Goal: Task Accomplishment & Management: Use online tool/utility

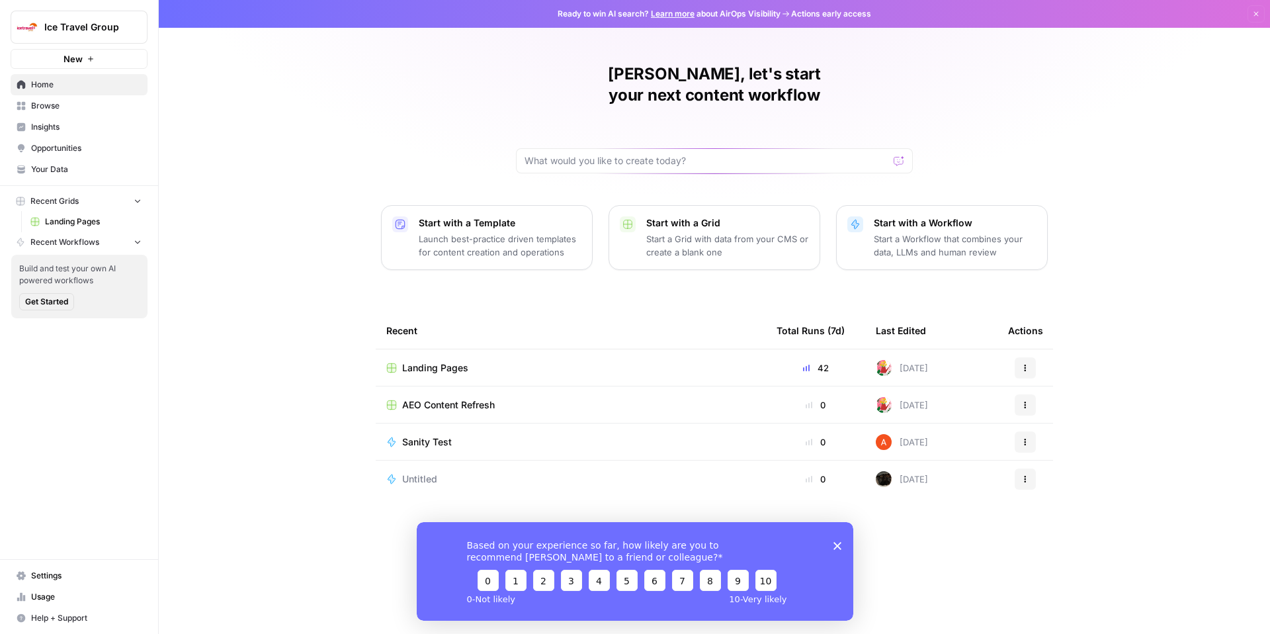
click at [114, 32] on span "Ice Travel Group" at bounding box center [84, 27] width 80 height 13
click at [96, 116] on span "Dan" at bounding box center [127, 120] width 175 height 13
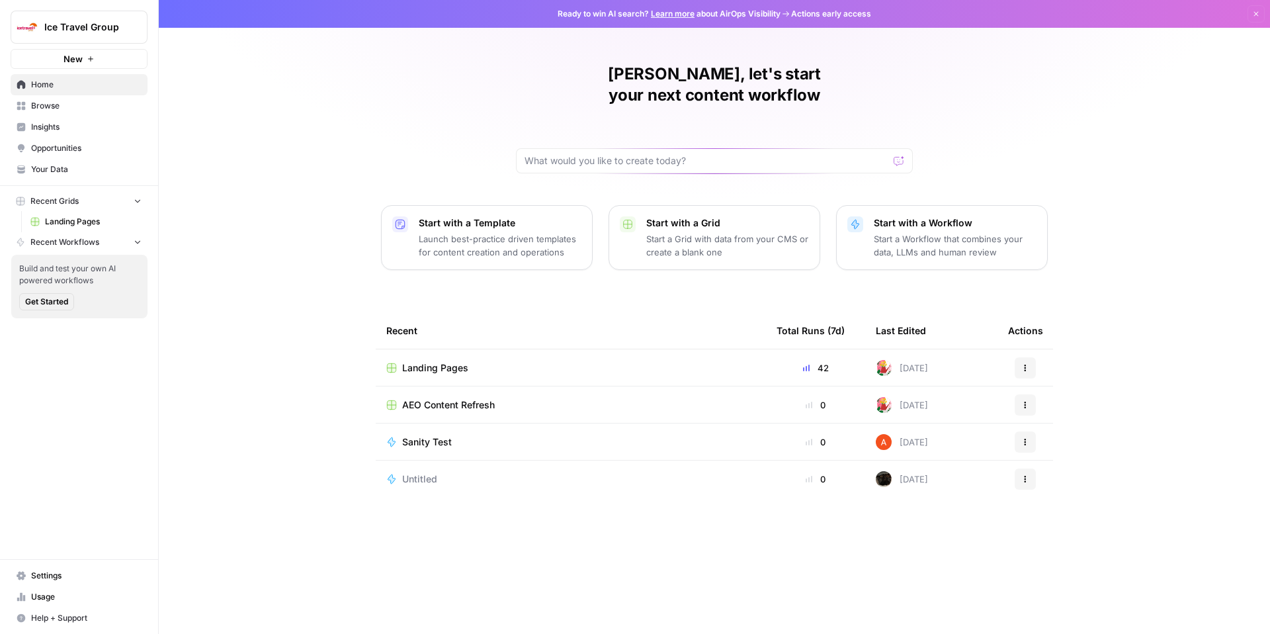
click at [442, 361] on span "Landing Pages" at bounding box center [435, 367] width 66 height 13
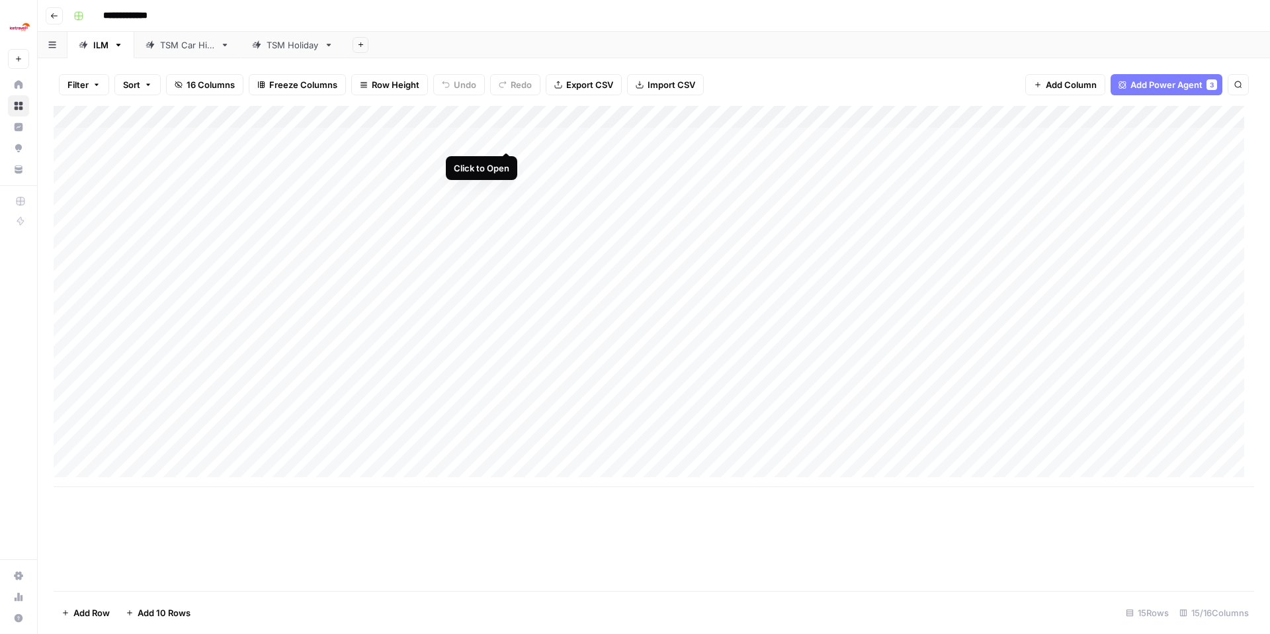
click at [508, 136] on div "Add Column" at bounding box center [654, 296] width 1201 height 381
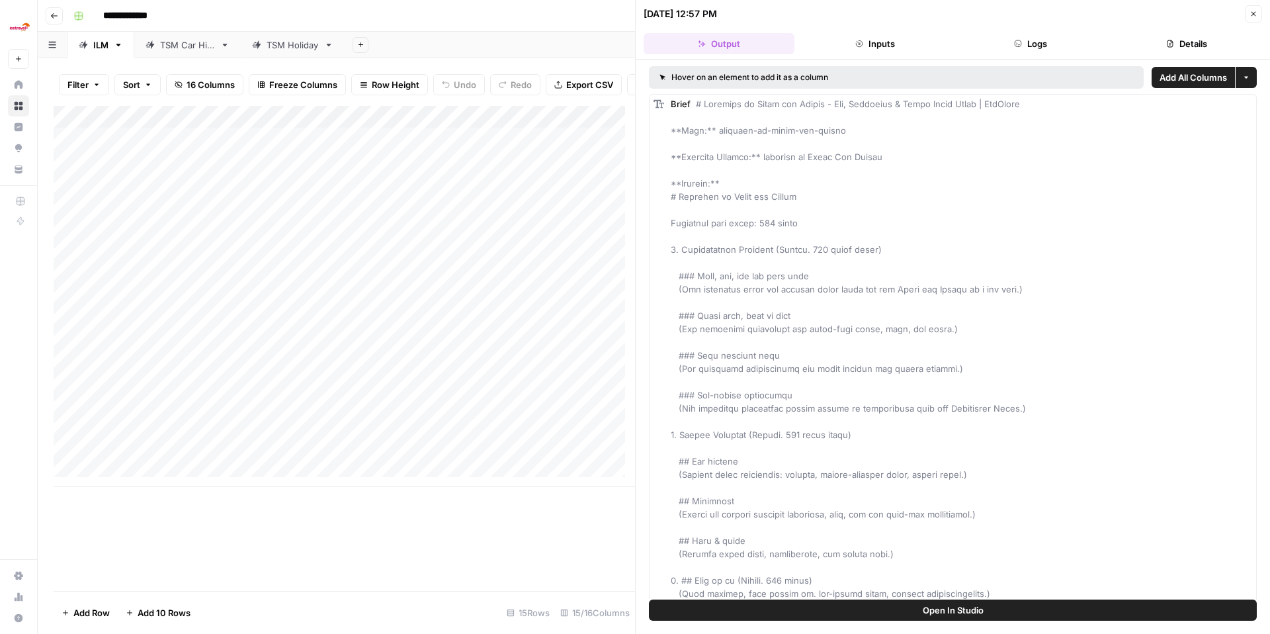
click at [872, 50] on button "Inputs" at bounding box center [875, 43] width 151 height 21
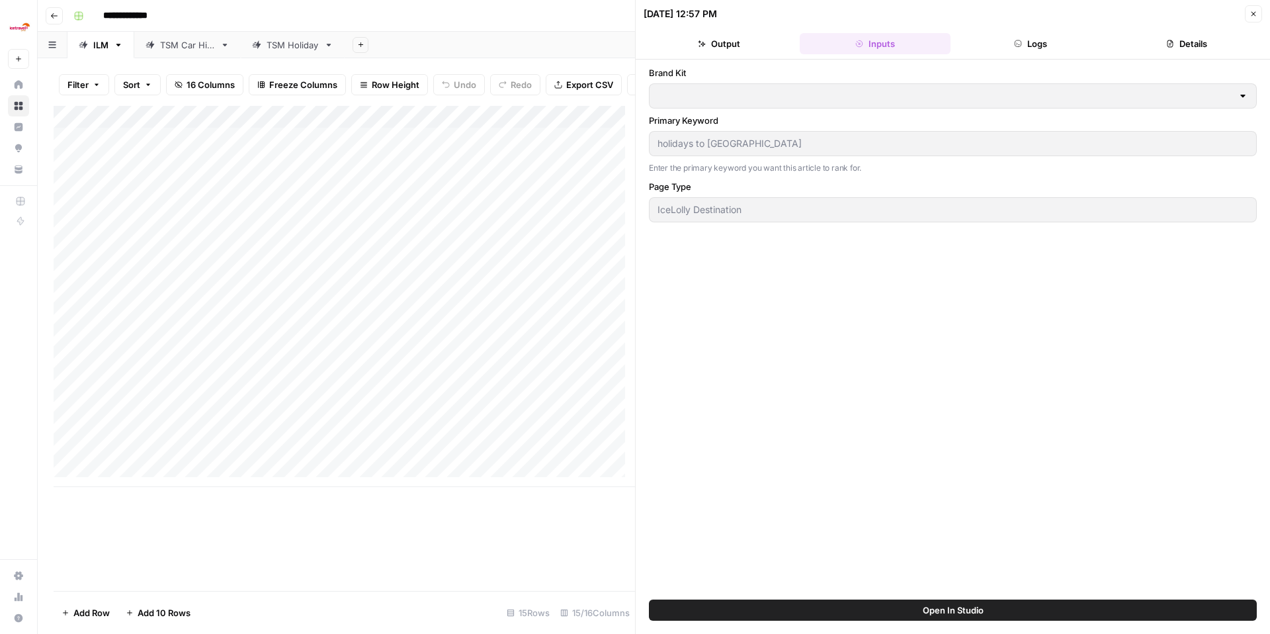
type input "IceLolly"
click at [1022, 51] on button "Logs" at bounding box center [1031, 43] width 151 height 21
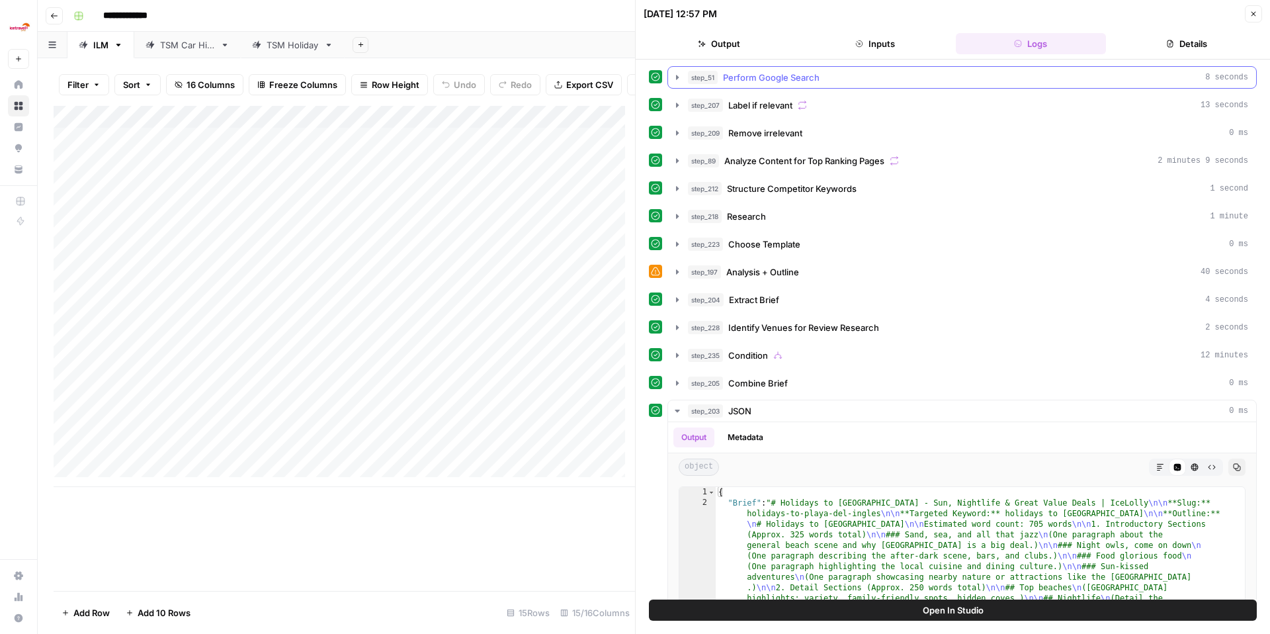
click at [680, 79] on icon "button" at bounding box center [677, 77] width 11 height 11
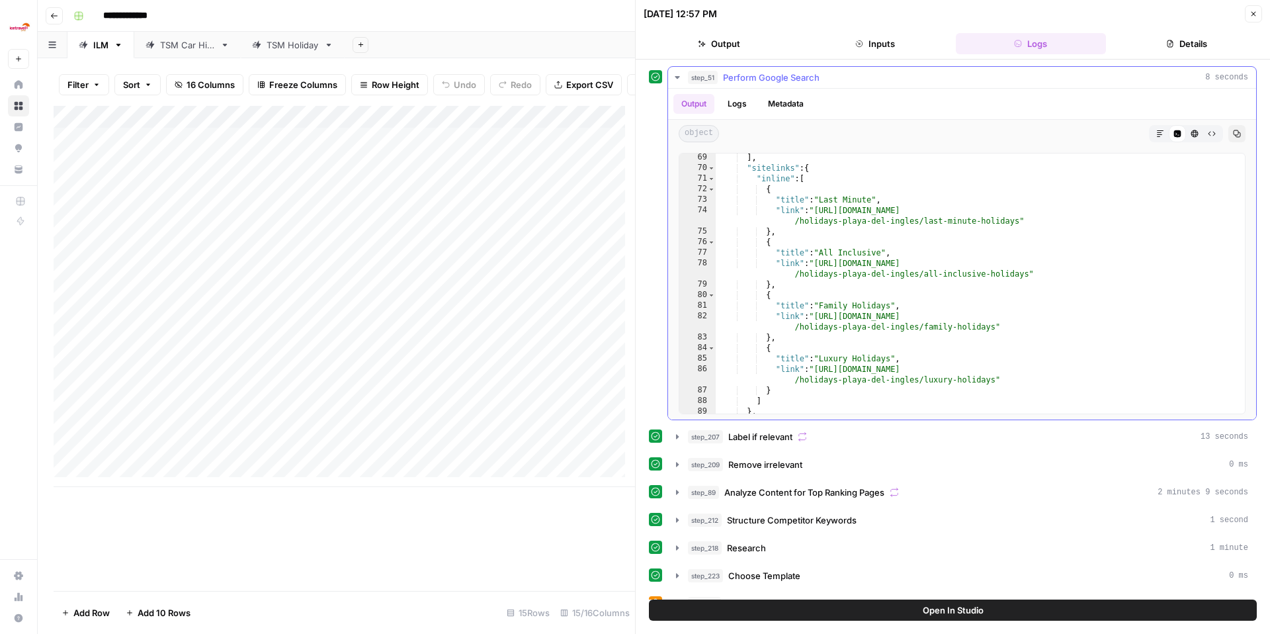
scroll to position [880, 0]
click at [678, 76] on icon "button" at bounding box center [677, 77] width 5 height 3
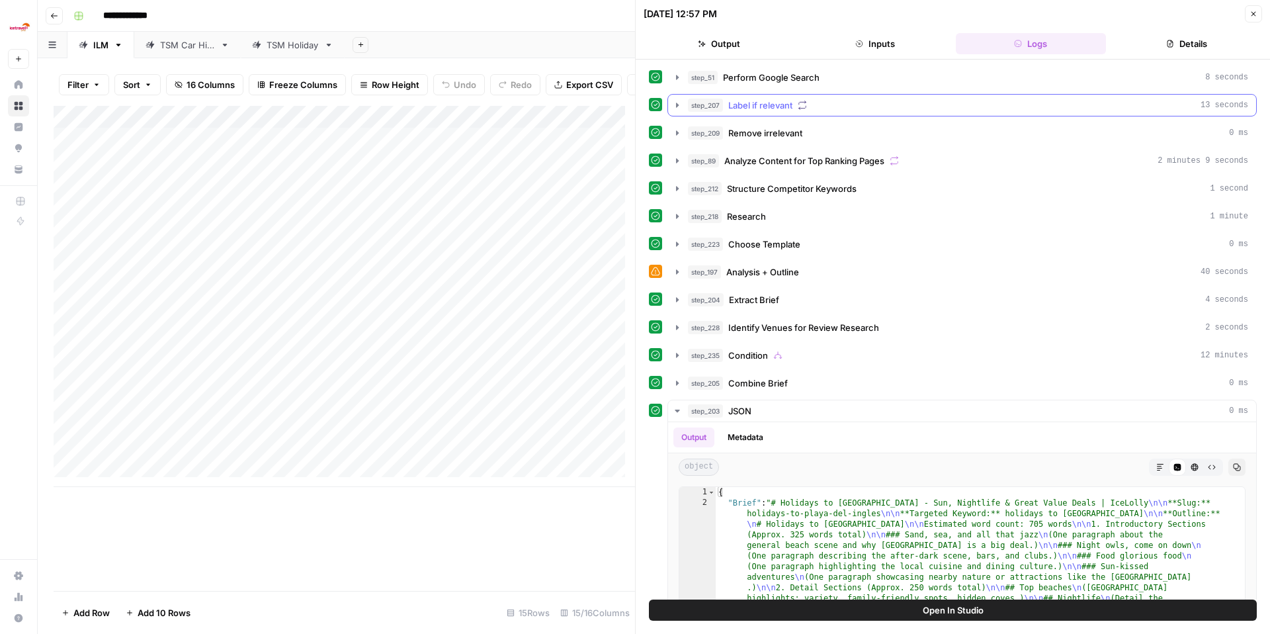
click at [678, 106] on icon "button" at bounding box center [677, 105] width 11 height 11
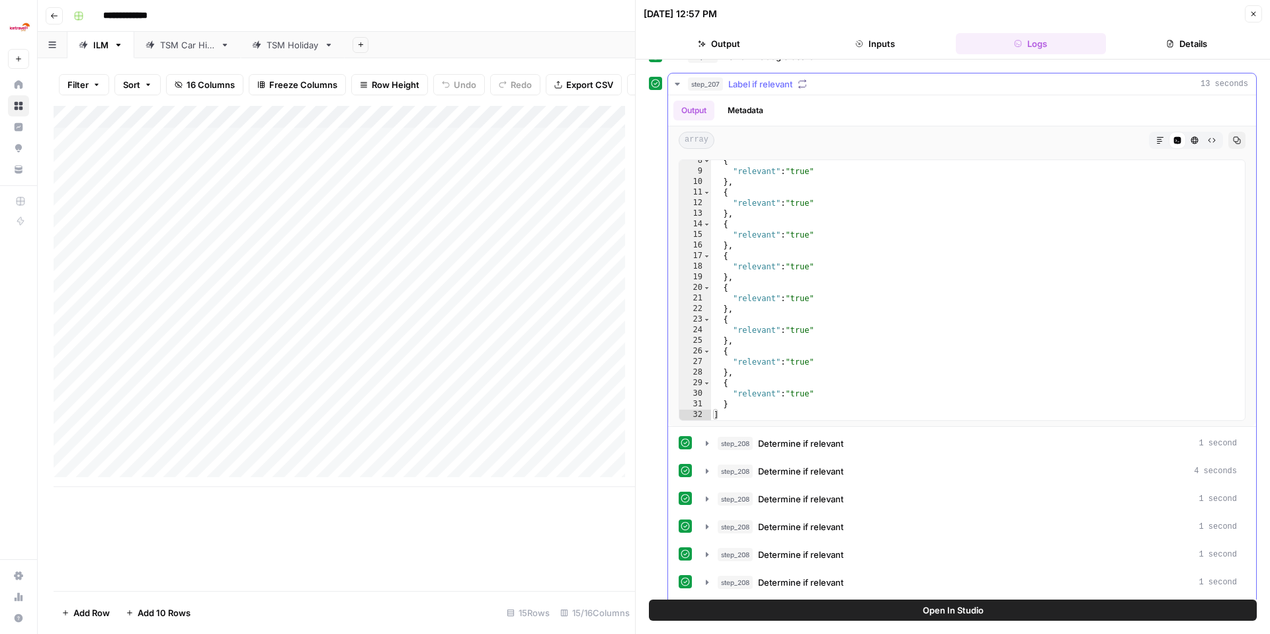
scroll to position [7, 0]
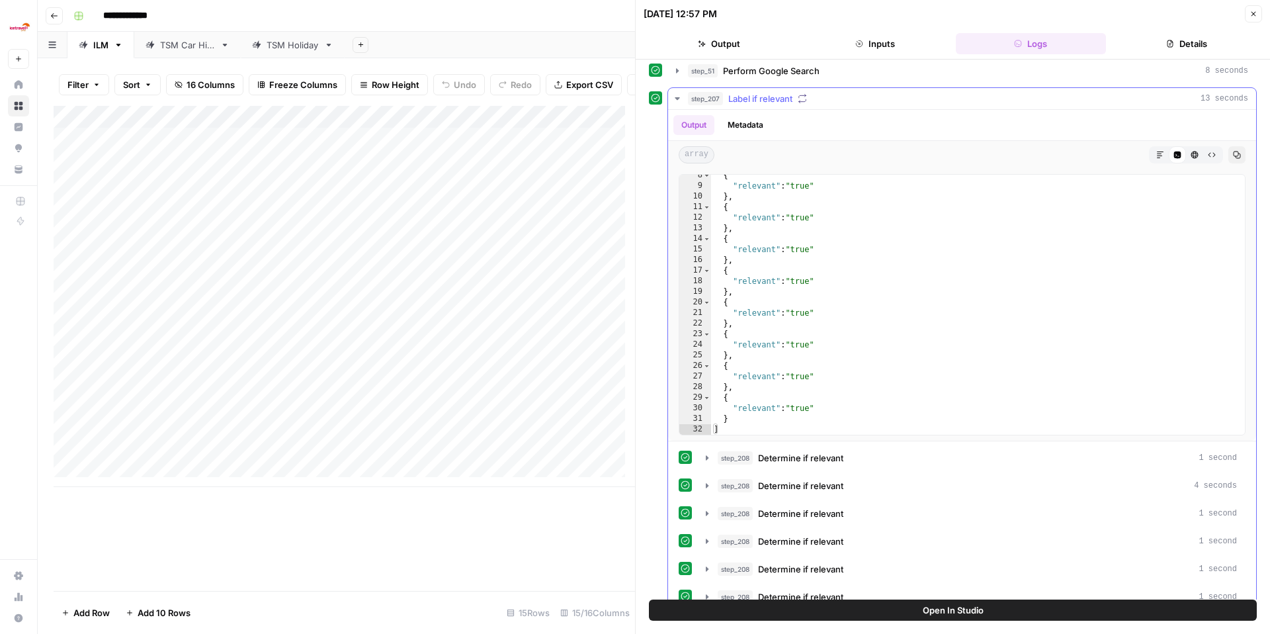
click at [674, 97] on icon "button" at bounding box center [677, 98] width 11 height 11
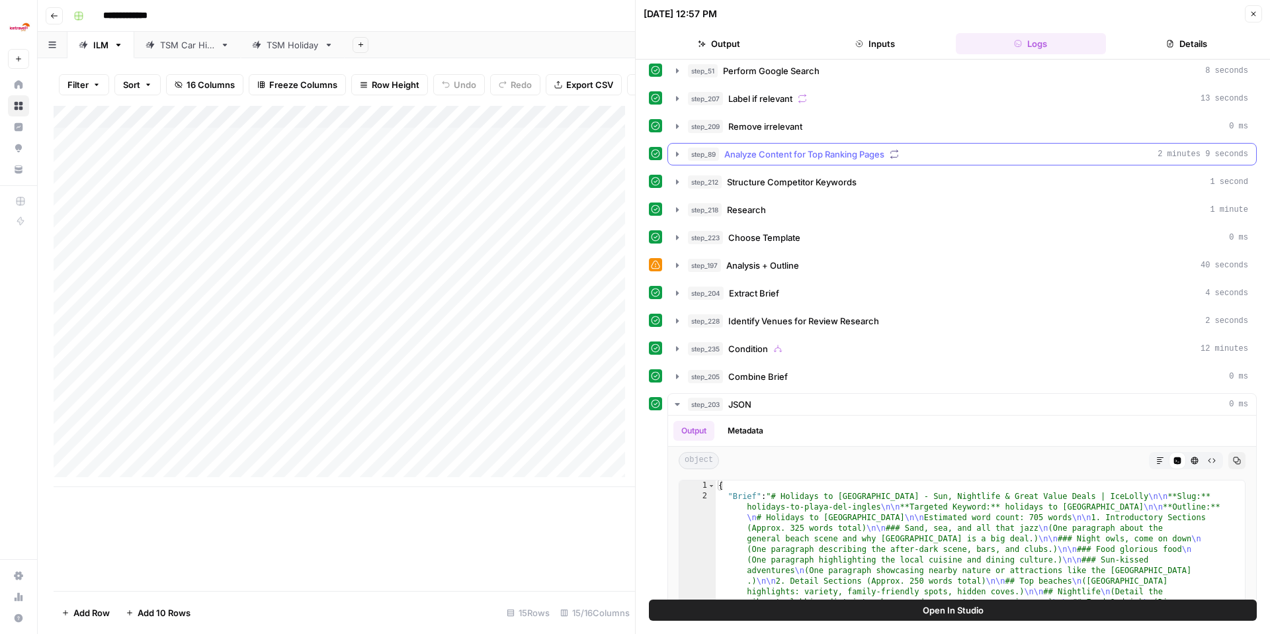
click at [678, 155] on icon "button" at bounding box center [677, 154] width 11 height 11
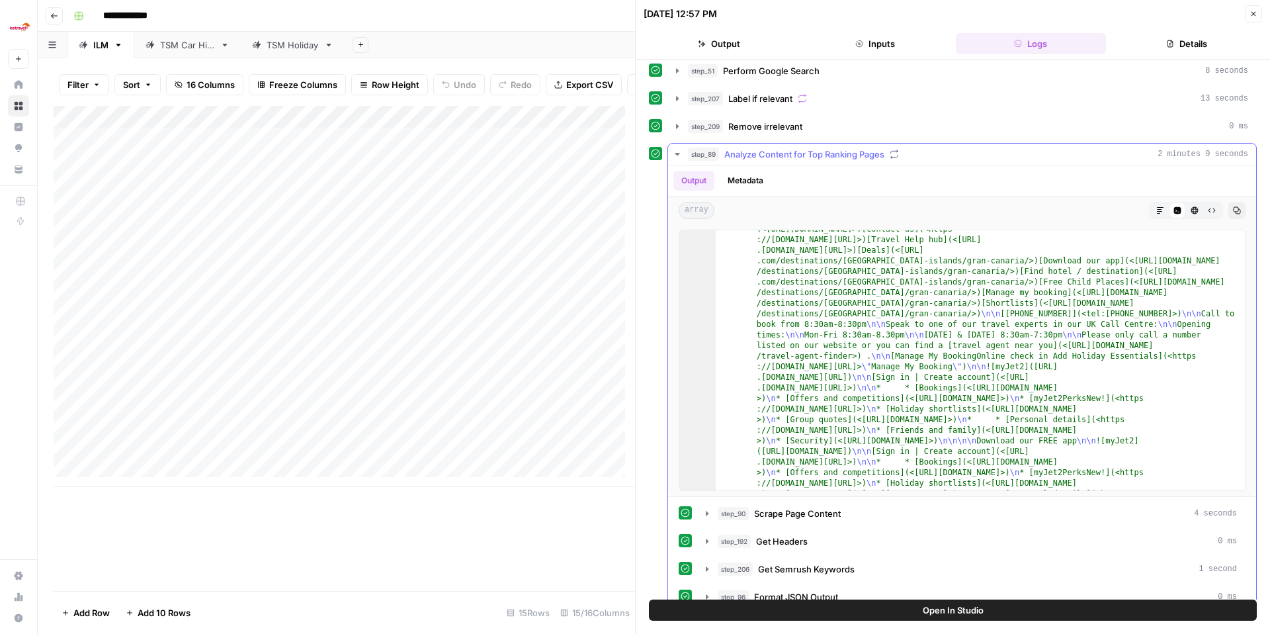
scroll to position [123, 0]
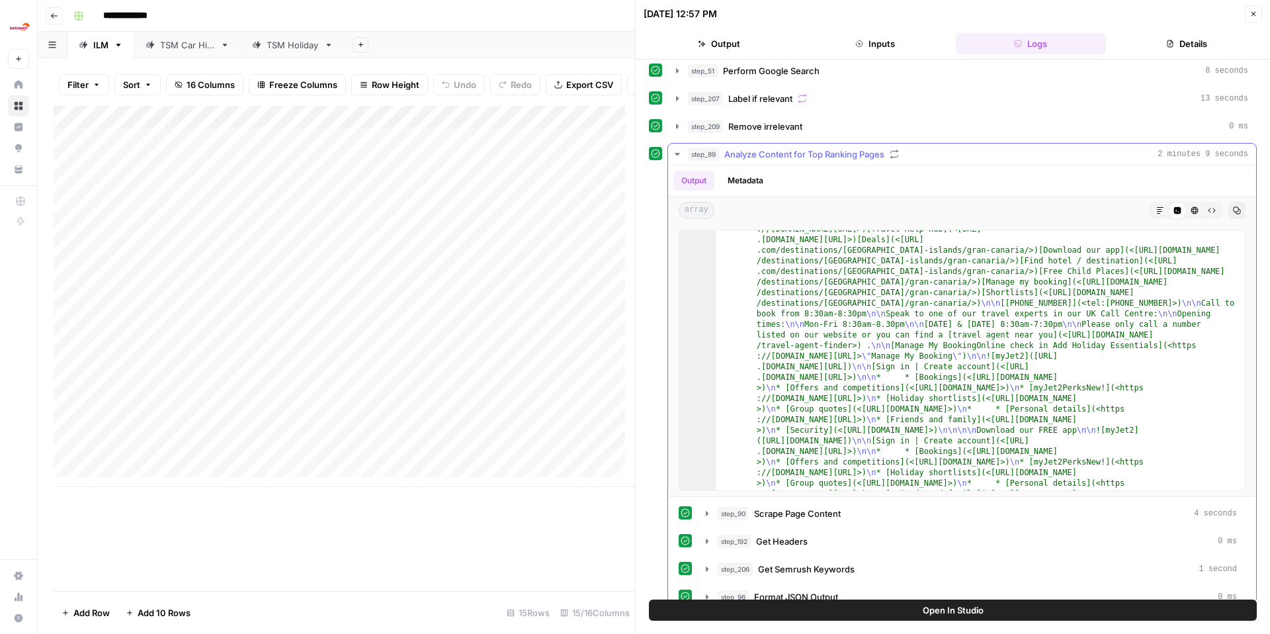
click at [677, 154] on icon "button" at bounding box center [677, 154] width 5 height 3
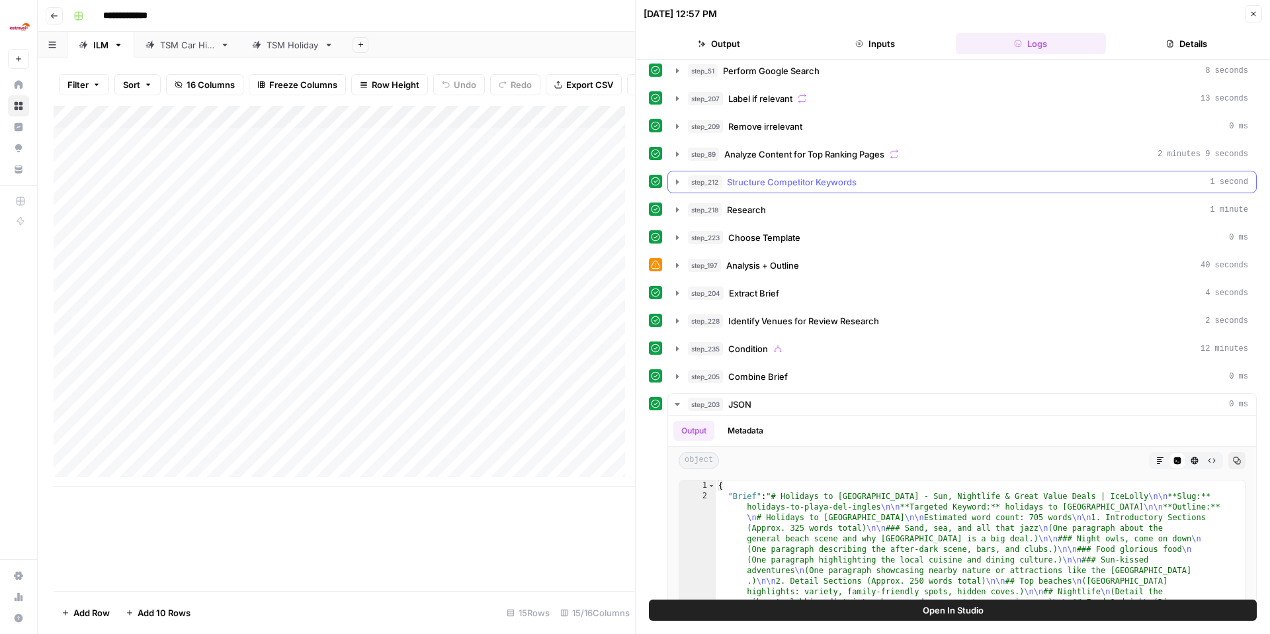
click at [923, 177] on div "step_212 Structure Competitor Keywords 1 second" at bounding box center [968, 181] width 560 height 13
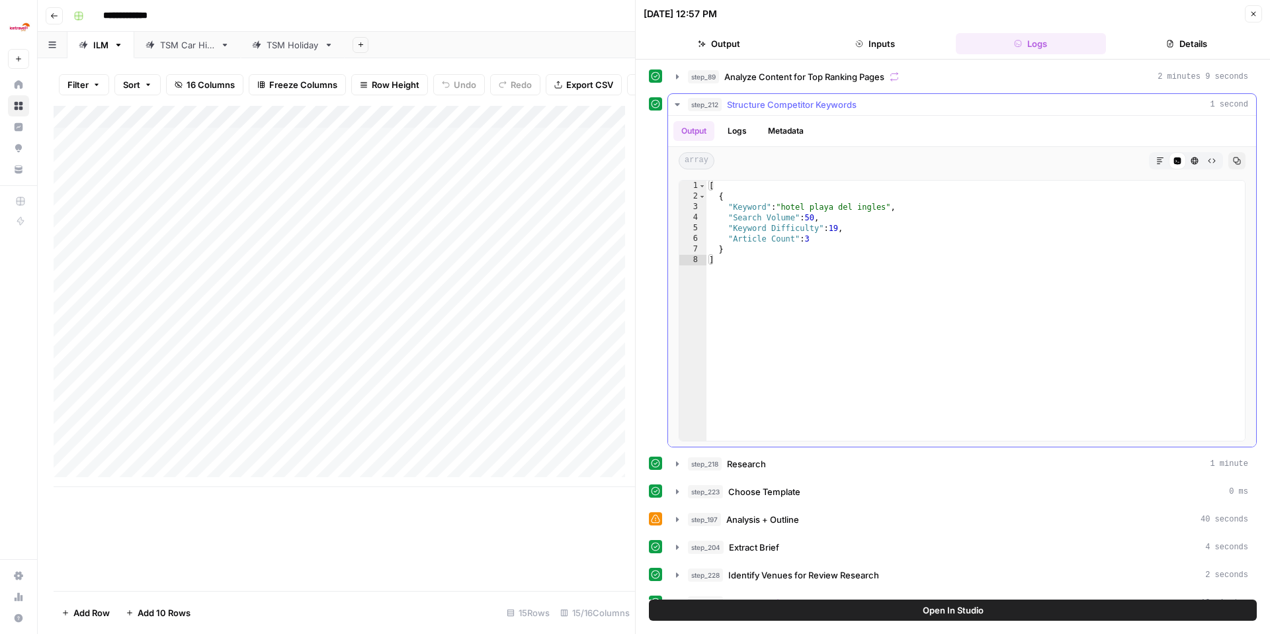
scroll to position [83, 0]
click at [865, 97] on button "step_212 Structure Competitor Keywords 1 second" at bounding box center [962, 105] width 588 height 21
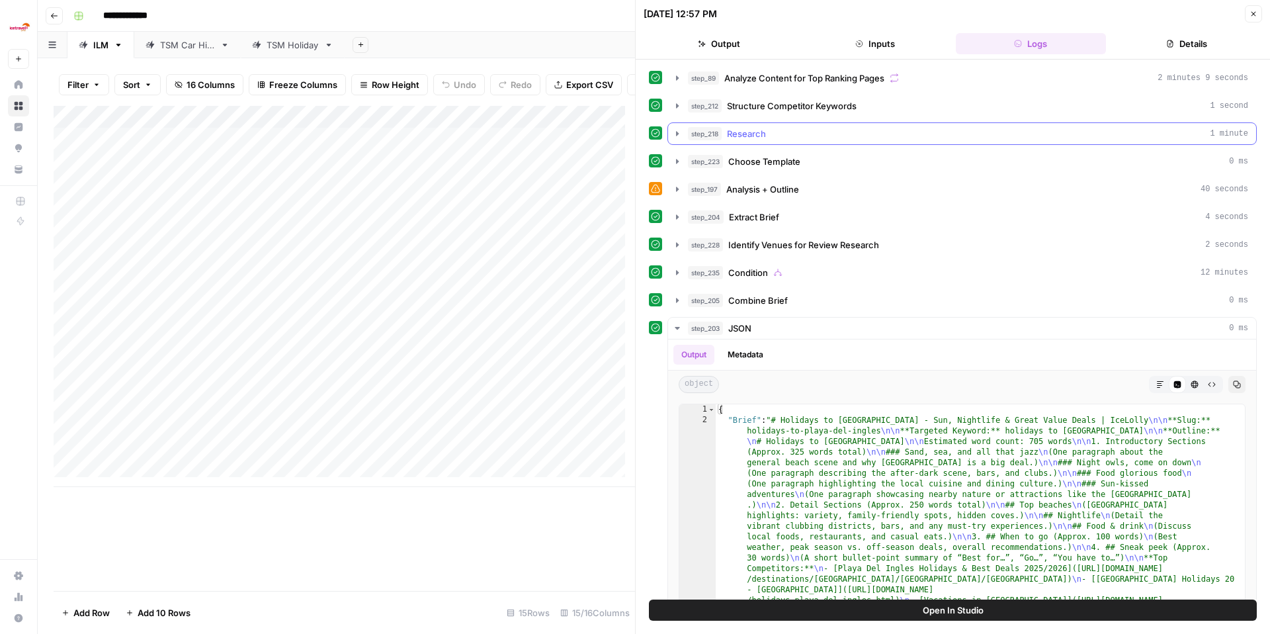
click at [783, 130] on div "step_218 Research 1 minute" at bounding box center [968, 133] width 560 height 13
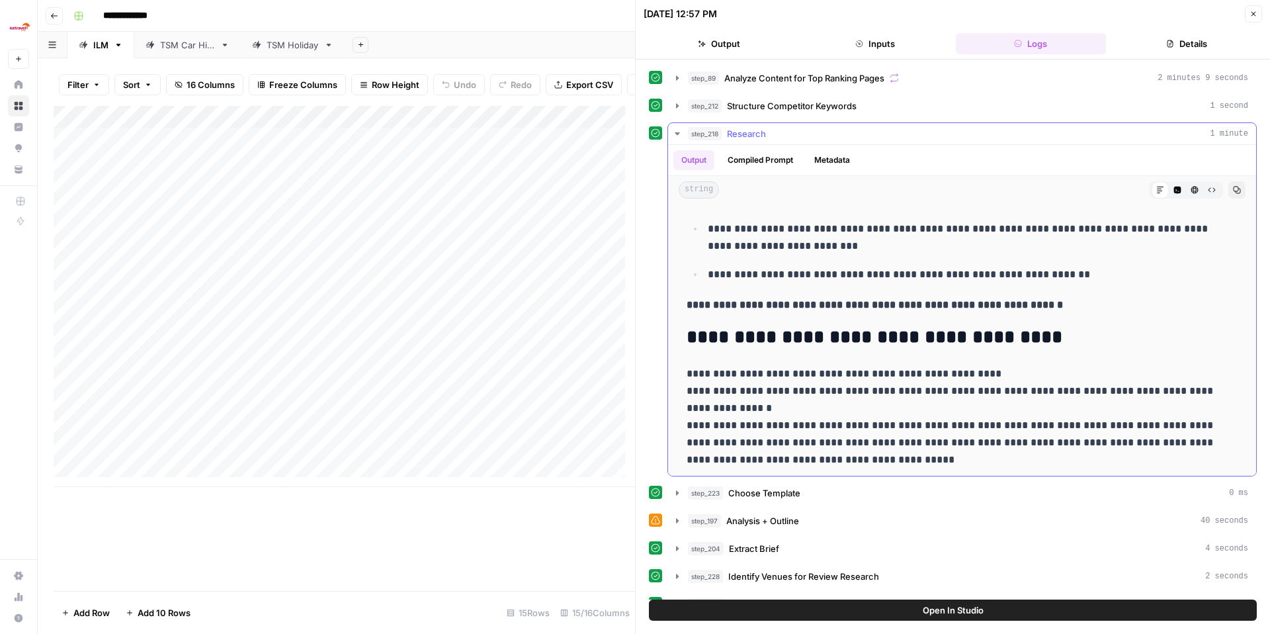
scroll to position [754, 0]
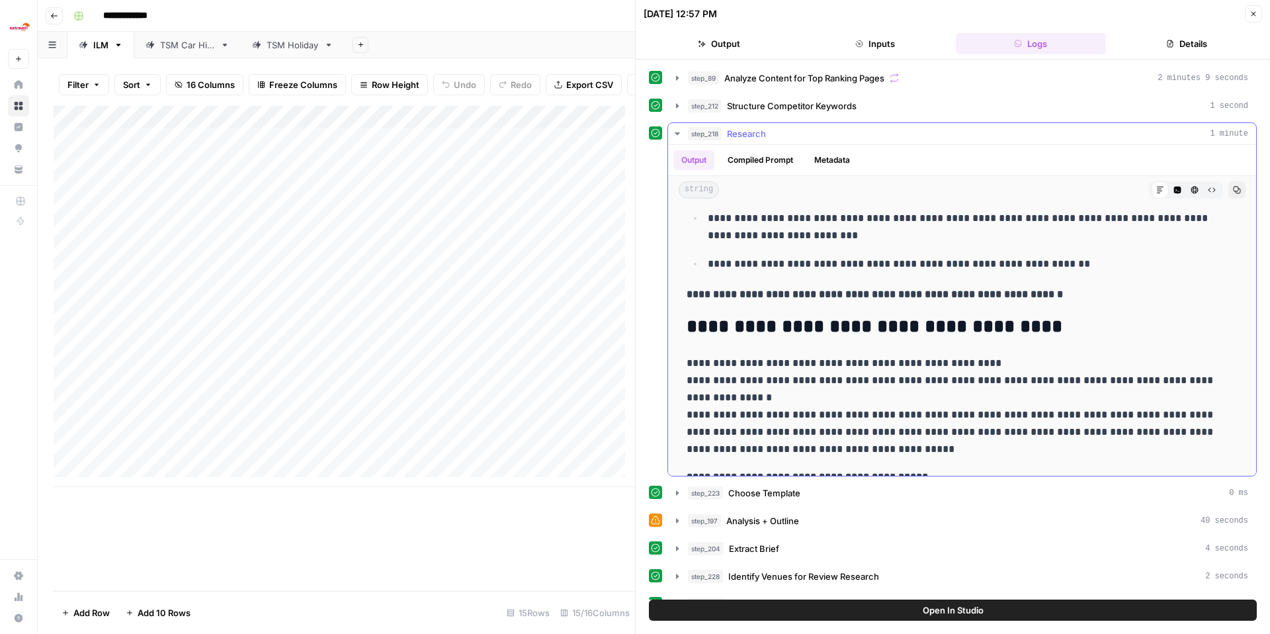
click at [682, 133] on icon "button" at bounding box center [677, 133] width 11 height 11
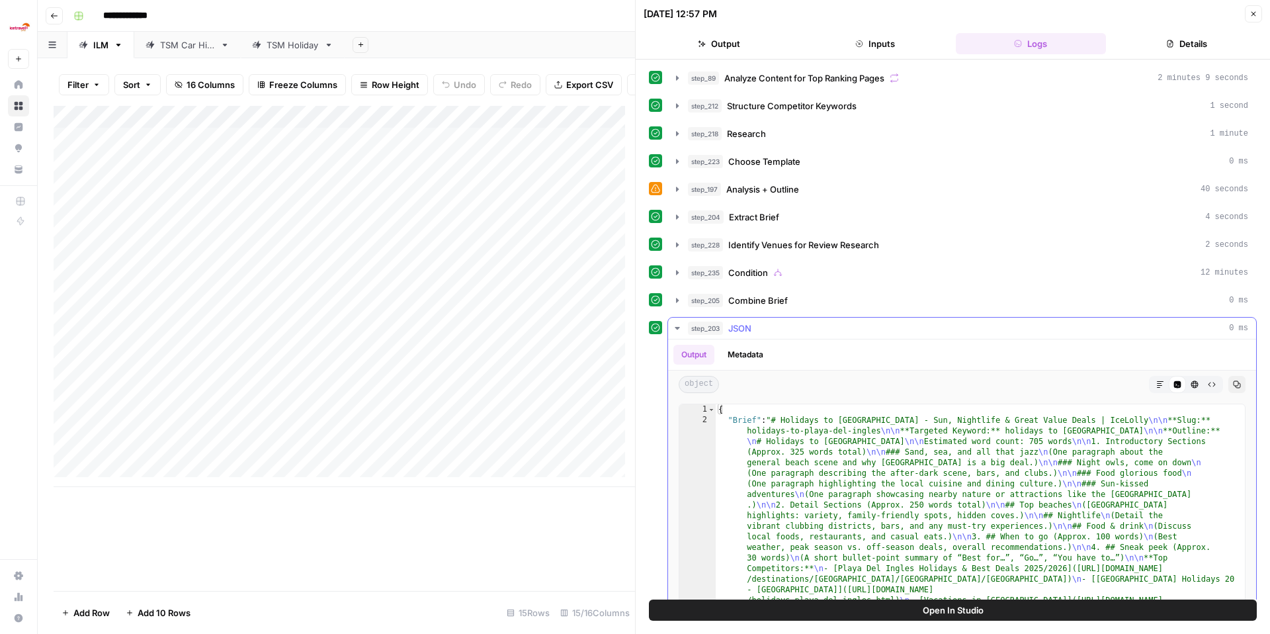
click at [680, 328] on icon "button" at bounding box center [677, 328] width 11 height 11
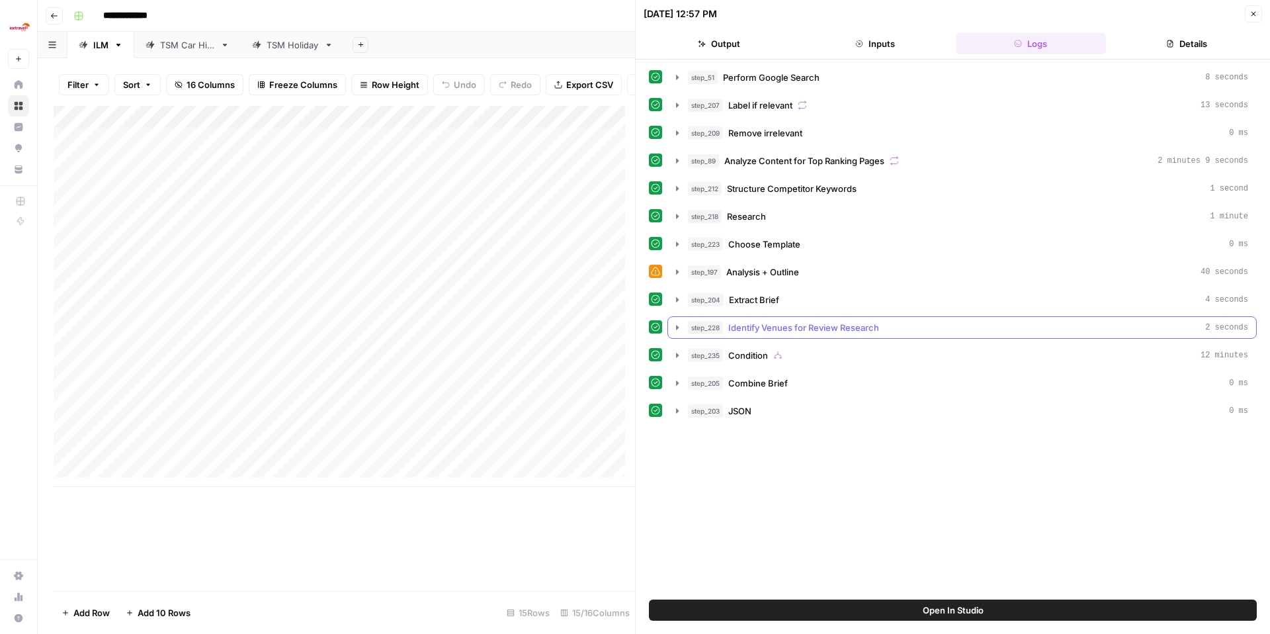
click at [680, 328] on icon "button" at bounding box center [677, 327] width 11 height 11
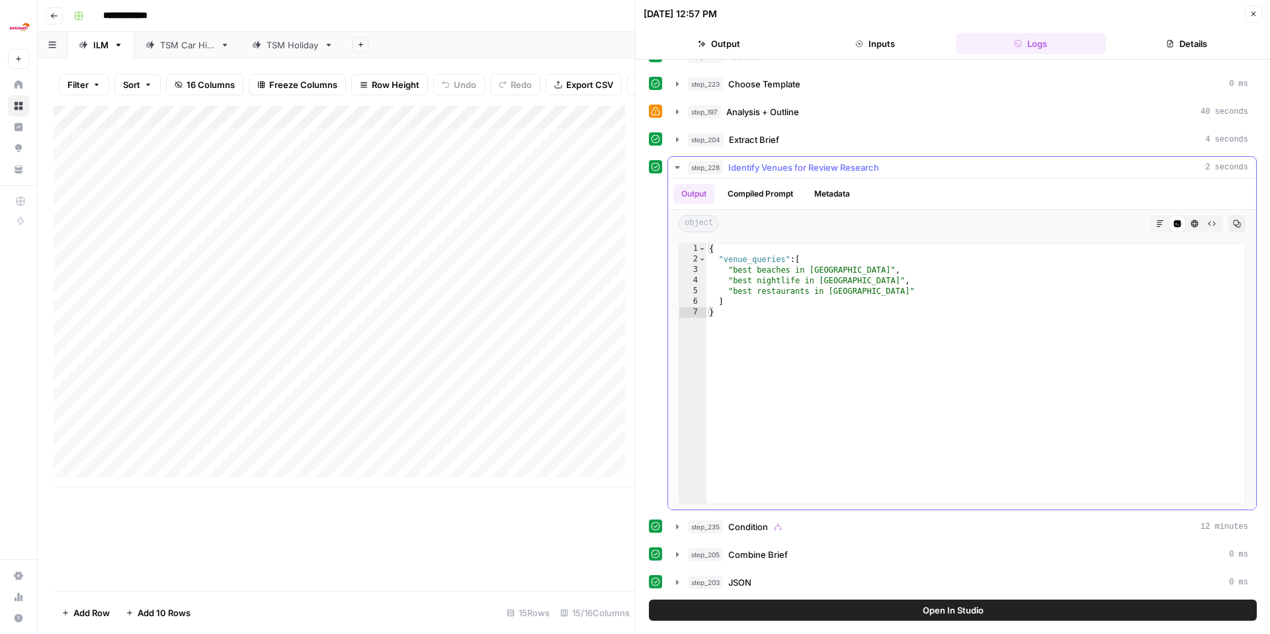
scroll to position [161, 0]
click at [683, 167] on button "step_228 Identify Venues for Review Research 2 seconds" at bounding box center [962, 166] width 588 height 21
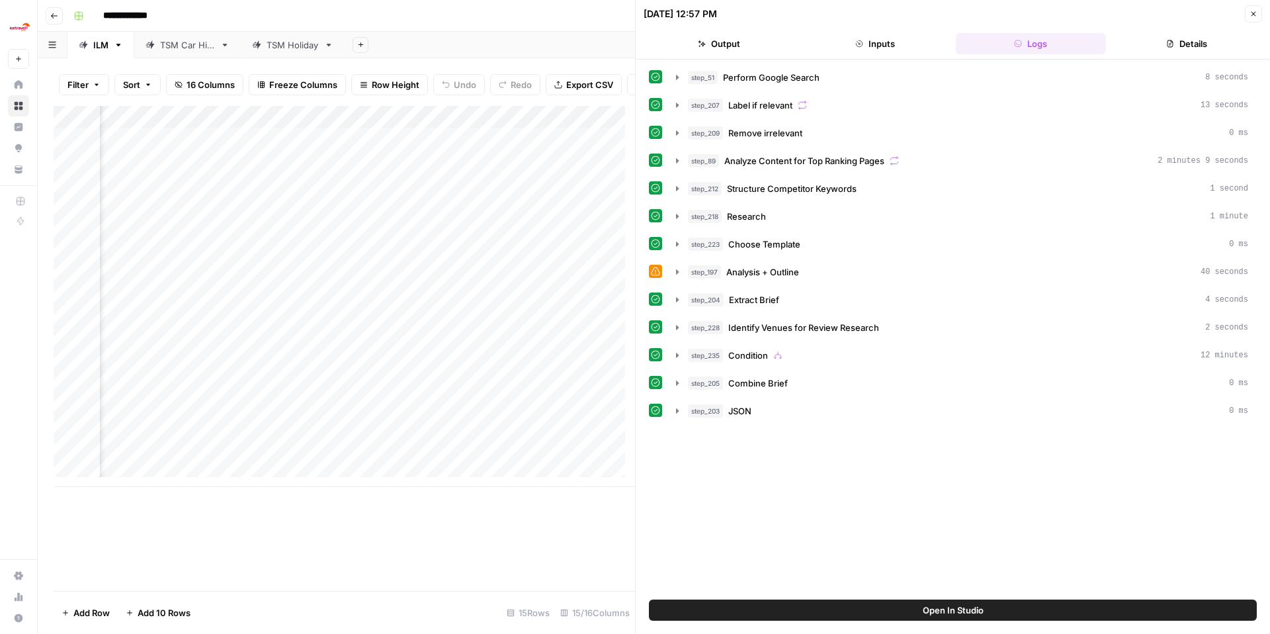
scroll to position [0, 240]
click at [1255, 11] on icon "button" at bounding box center [1254, 14] width 8 height 8
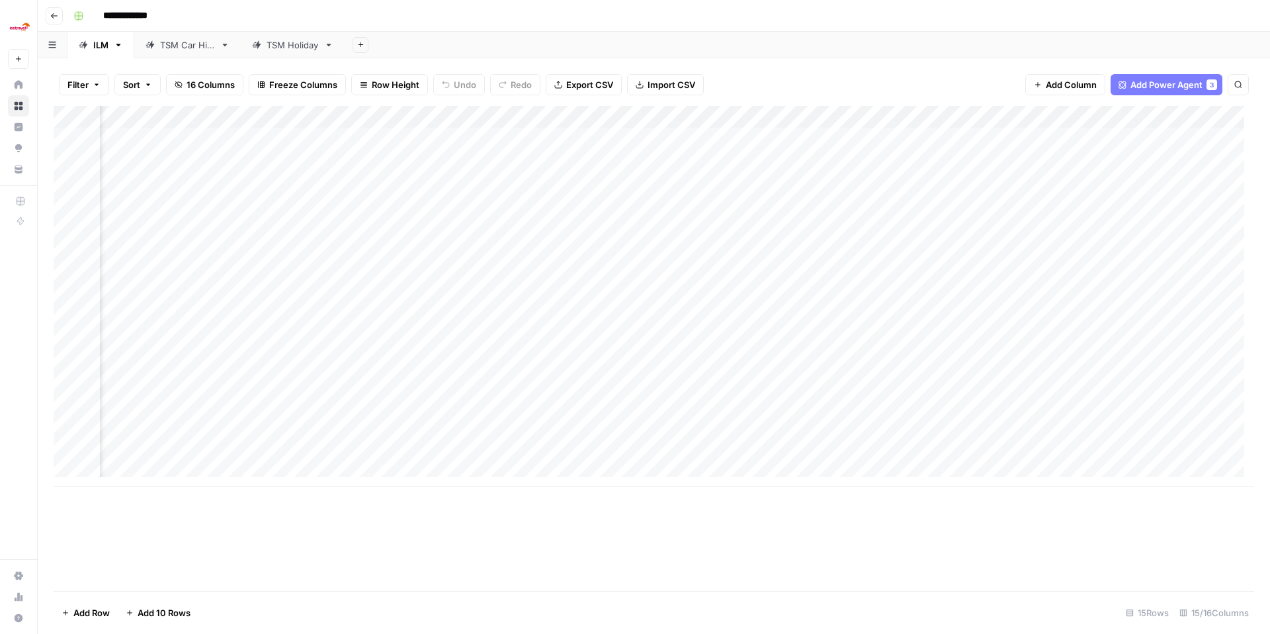
scroll to position [0, 316]
click at [326, 139] on div "Add Column" at bounding box center [654, 296] width 1201 height 381
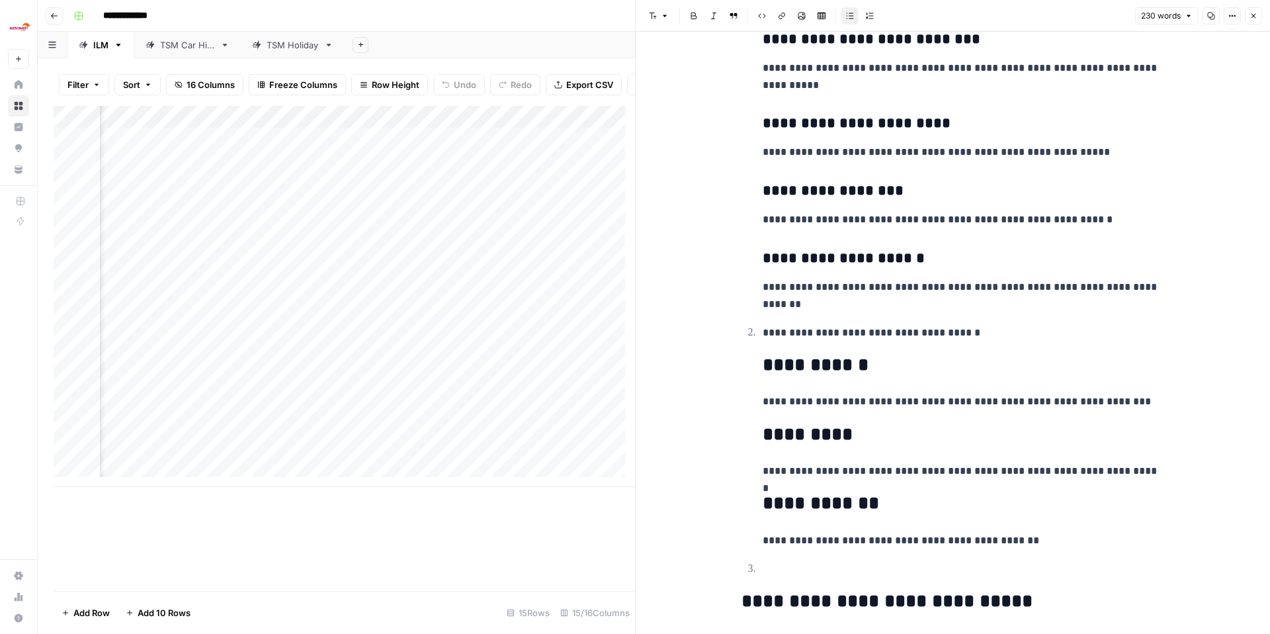
scroll to position [427, 0]
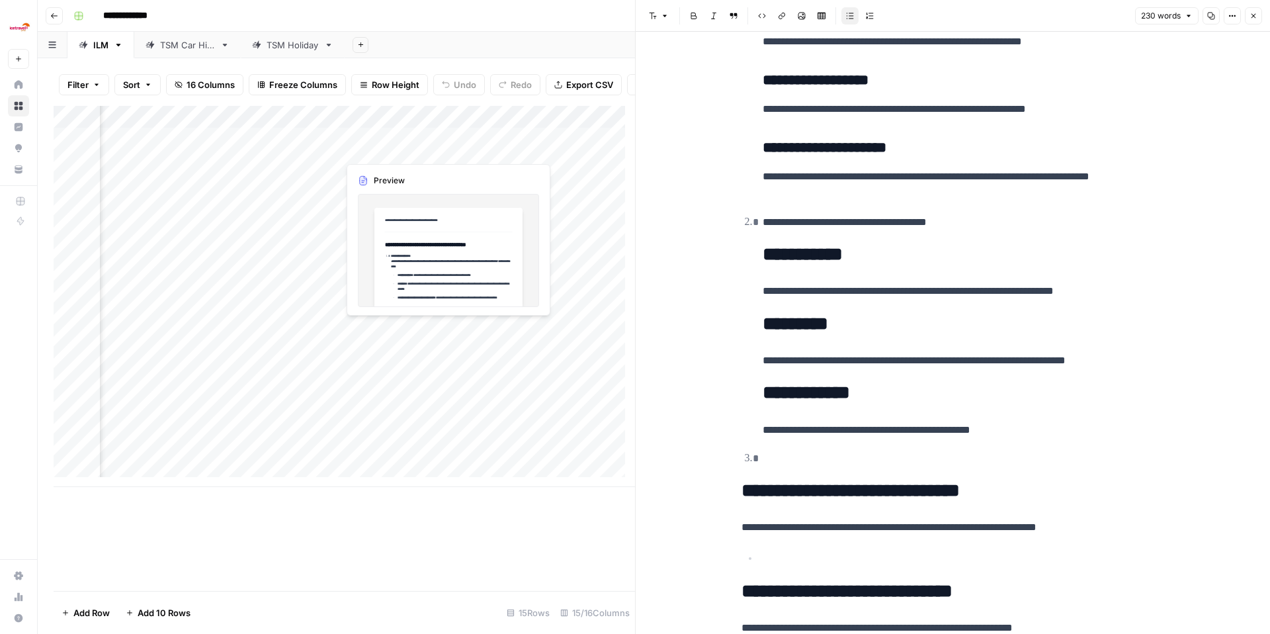
click at [381, 145] on div "Add Column" at bounding box center [345, 296] width 582 height 381
click at [447, 148] on div "Add Column" at bounding box center [345, 296] width 582 height 381
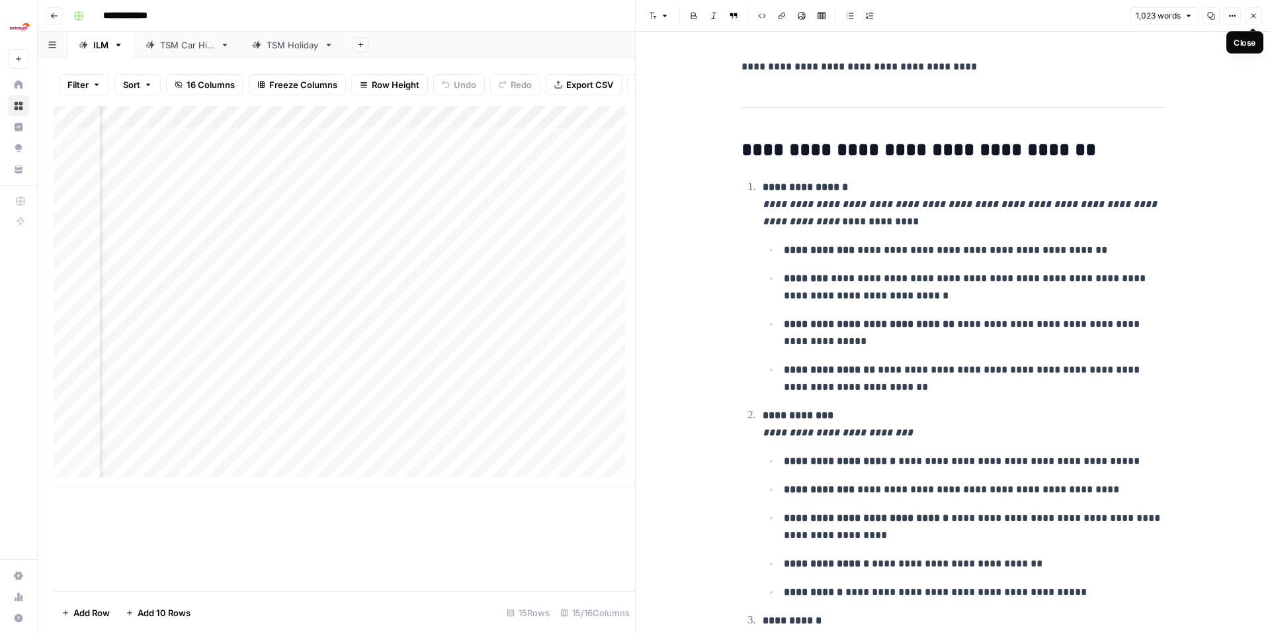
click at [1249, 15] on button "Close" at bounding box center [1253, 15] width 17 height 17
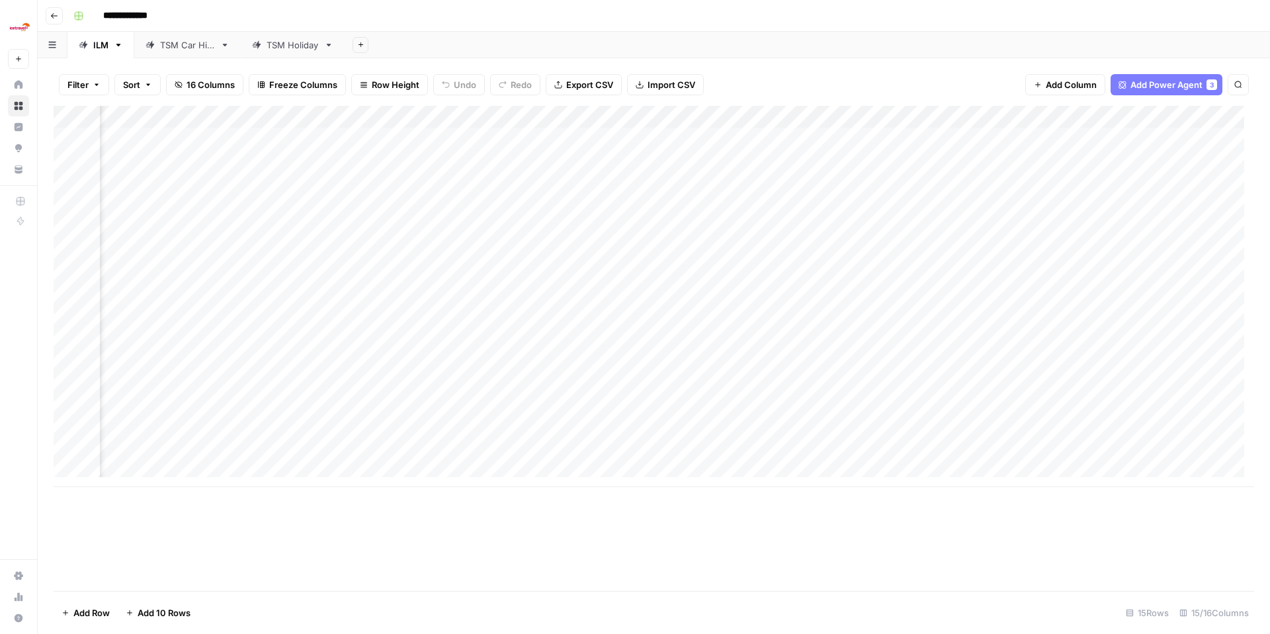
scroll to position [0, 795]
drag, startPoint x: 814, startPoint y: 114, endPoint x: 930, endPoint y: 113, distance: 116.5
click at [930, 113] on div "Add Column" at bounding box center [654, 296] width 1201 height 381
click at [918, 443] on div "Add Column" at bounding box center [654, 296] width 1201 height 381
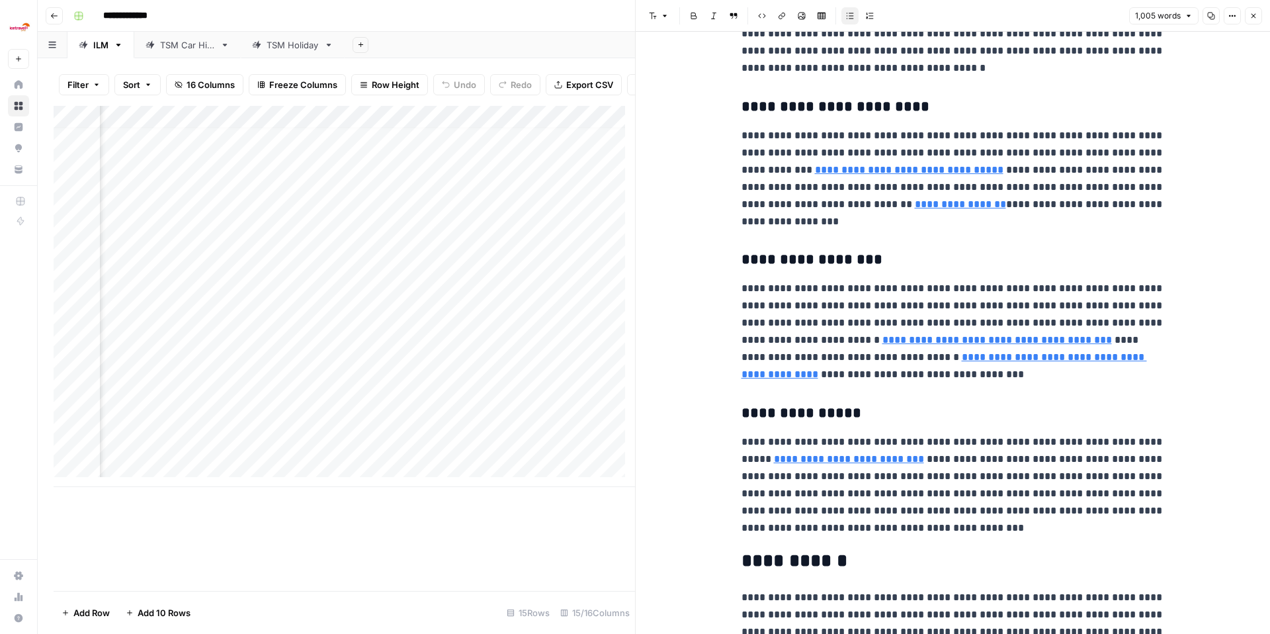
scroll to position [197, 0]
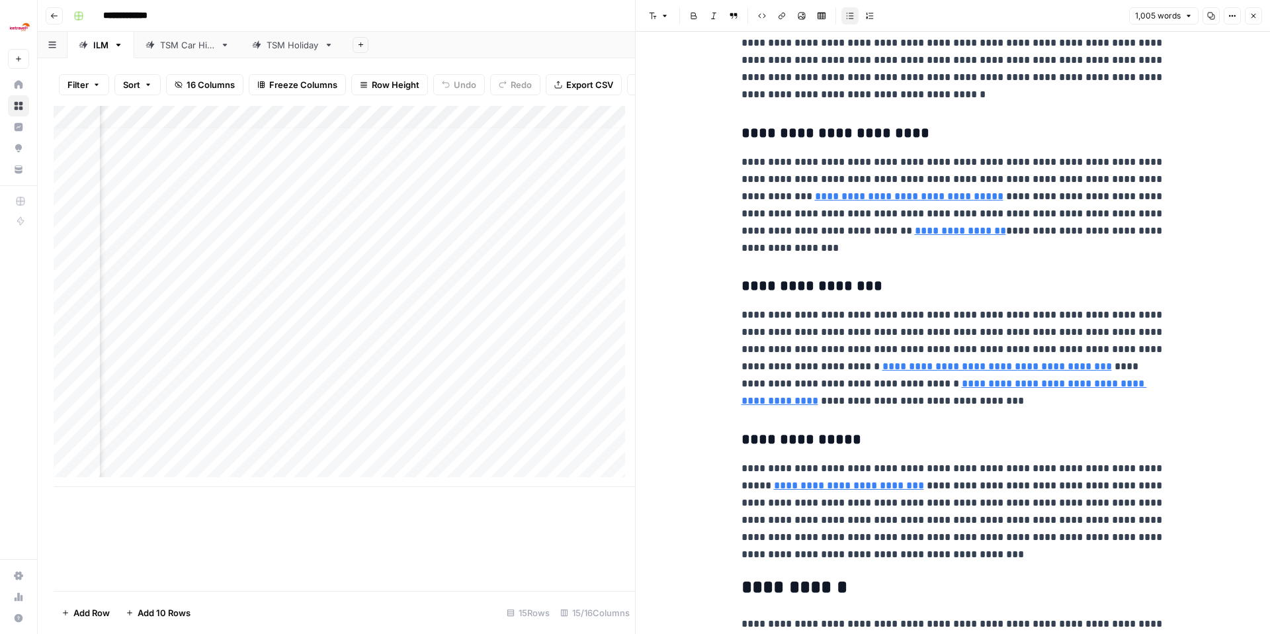
type input "[URL][DOMAIN_NAME]"
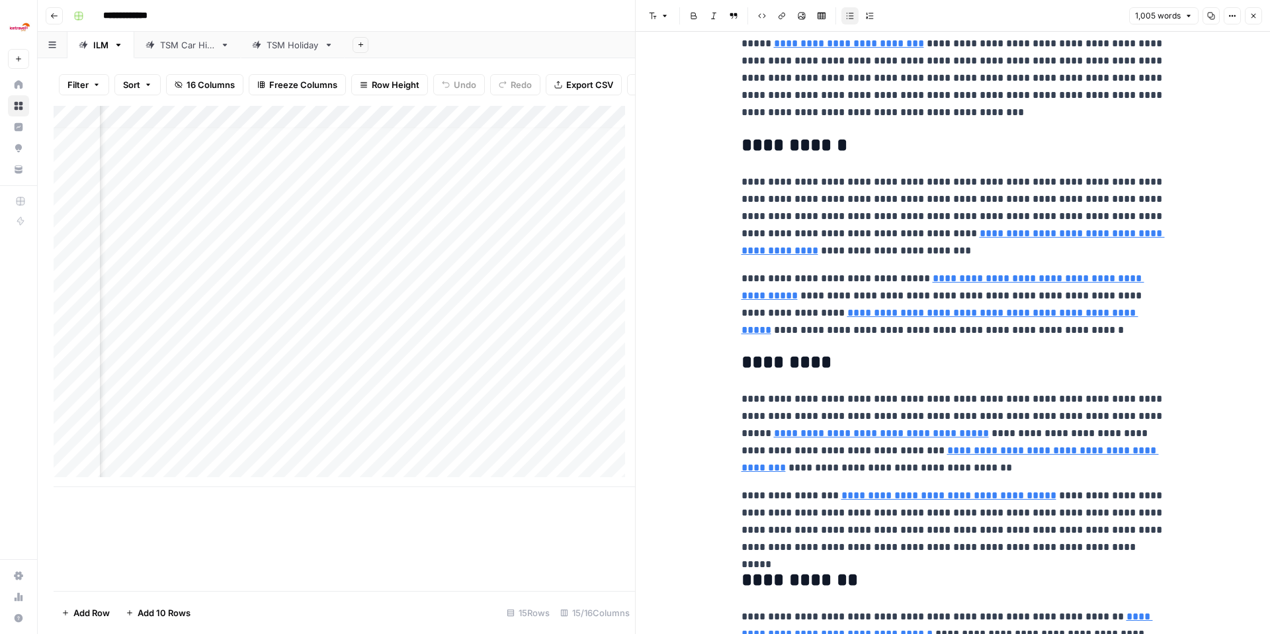
scroll to position [640, 0]
type input "[URL][DOMAIN_NAME]"
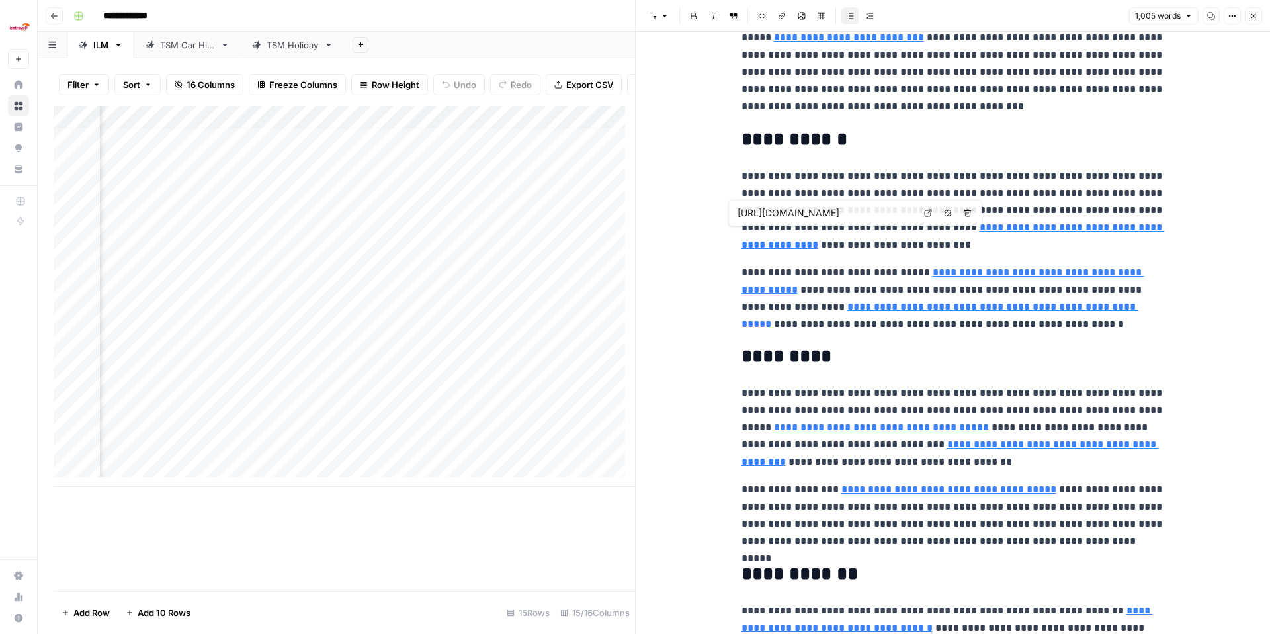
scroll to position [654, 0]
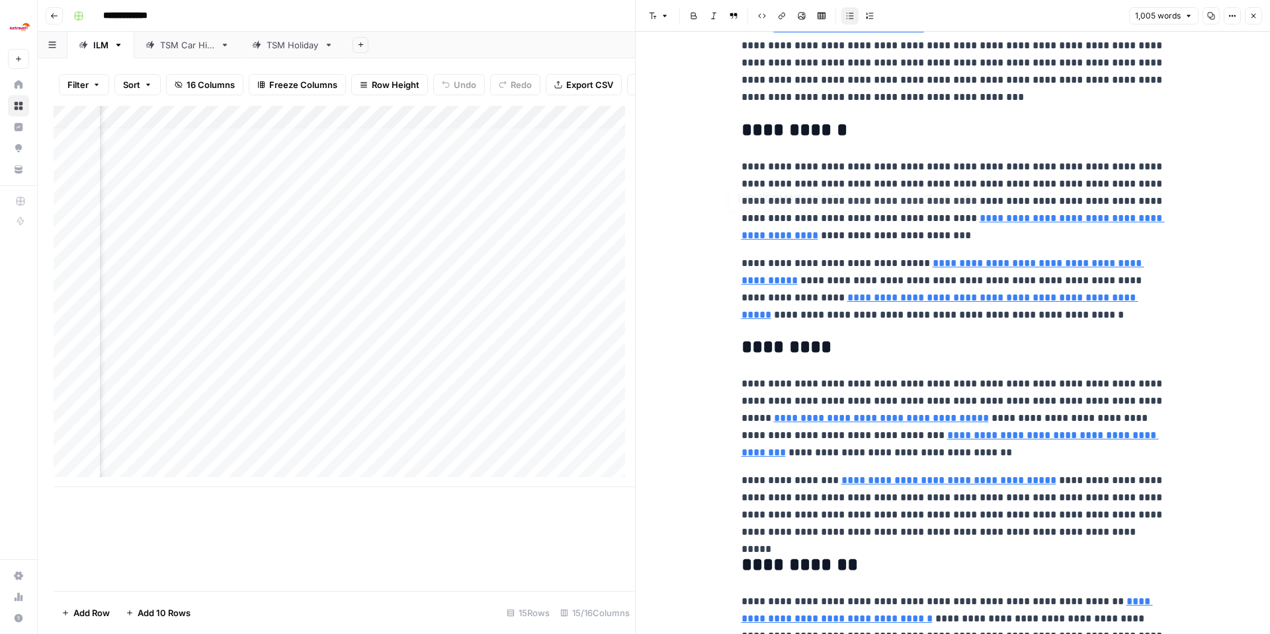
type input "[URL][DOMAIN_NAME]"
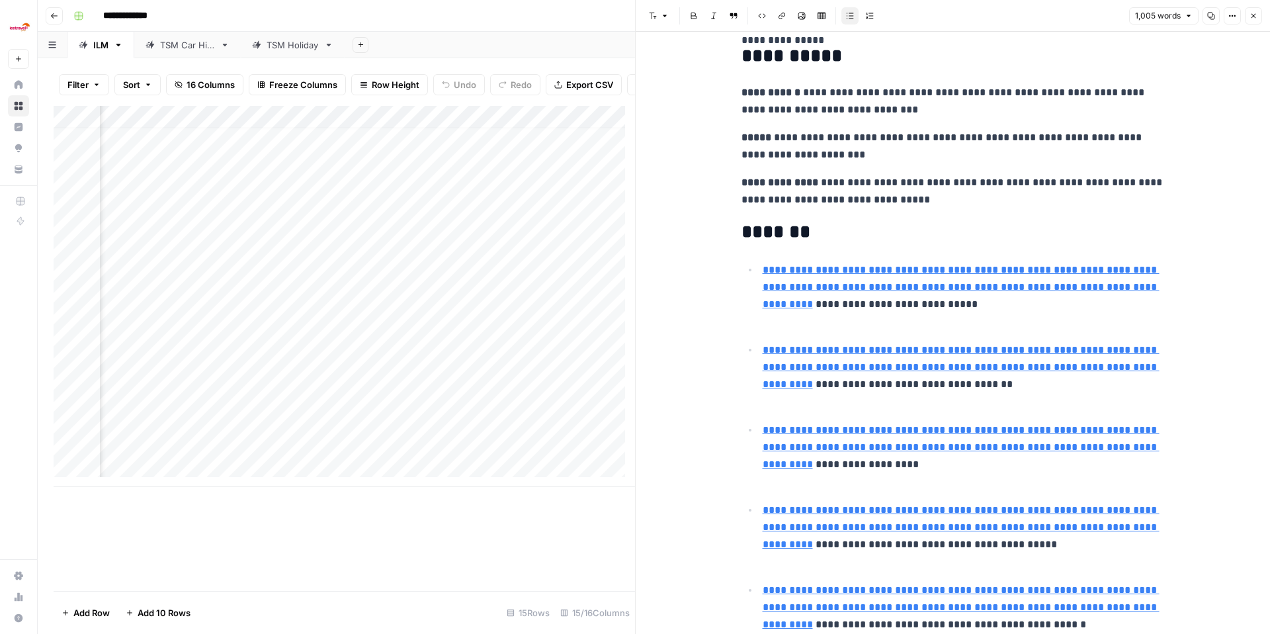
scroll to position [1583, 0]
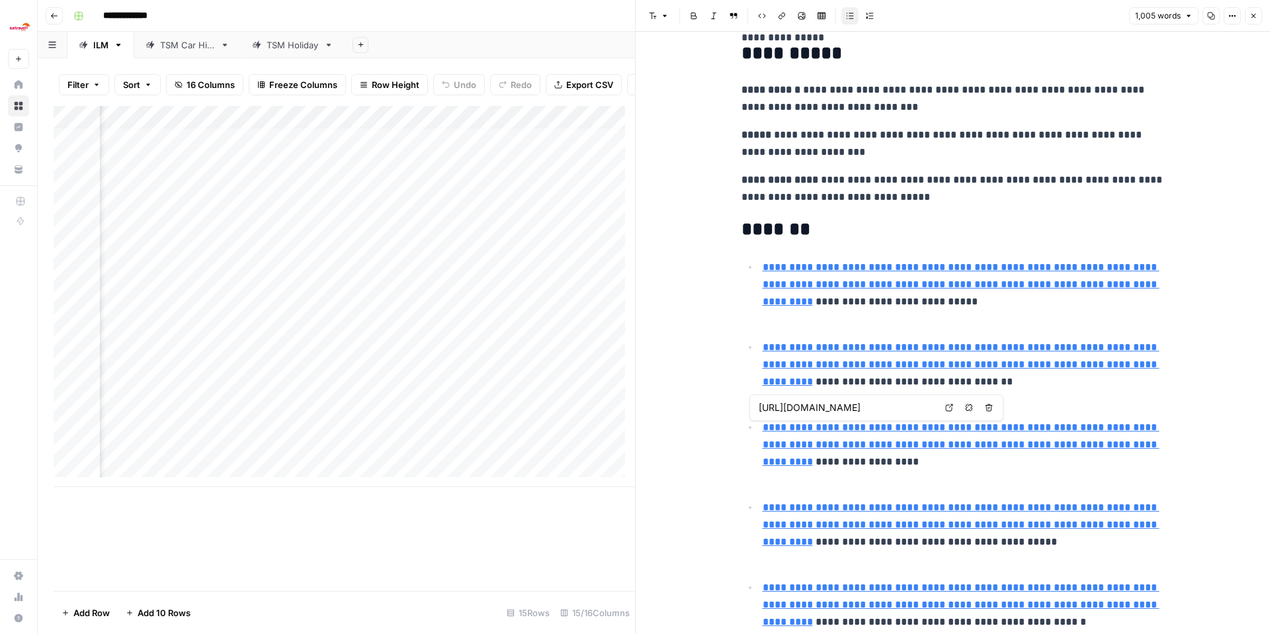
type input "[URL][DOMAIN_NAME]"
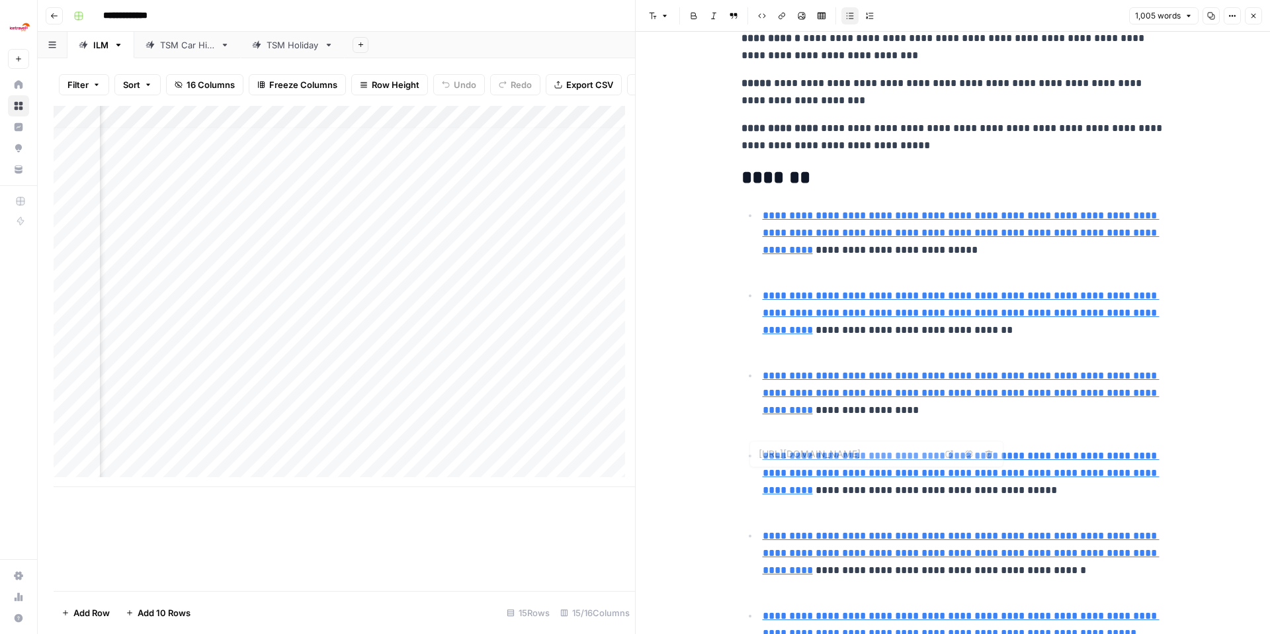
type input "[URL][DOMAIN_NAME]"
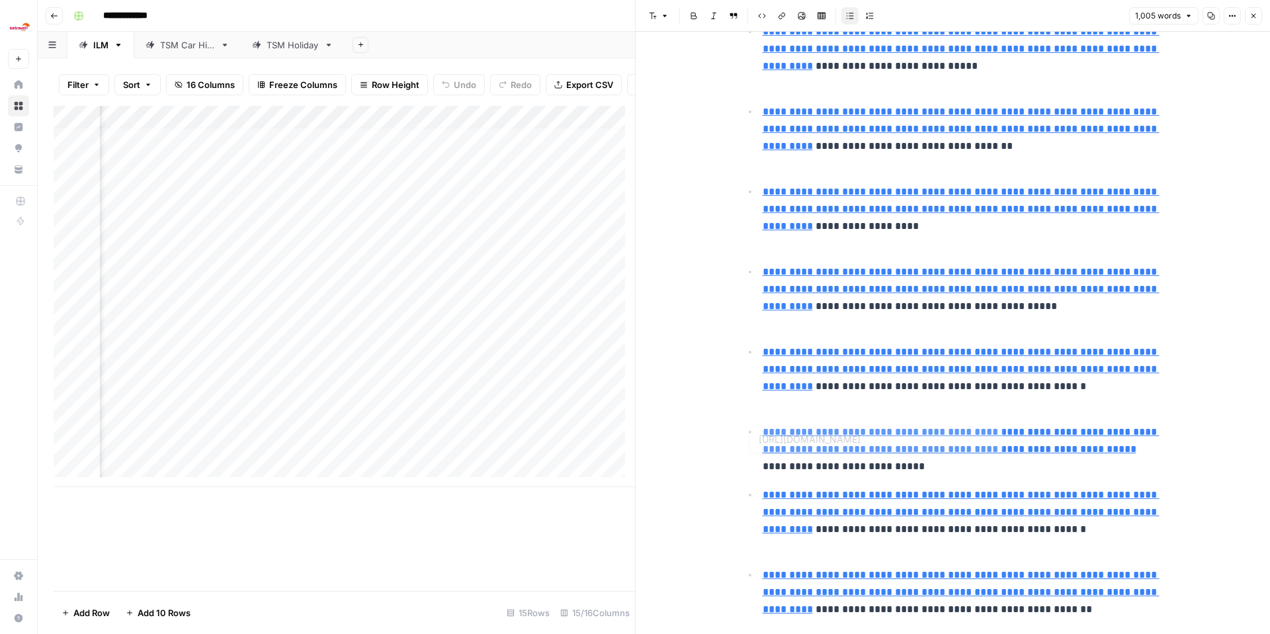
type input "[URL][DOMAIN_NAME]"
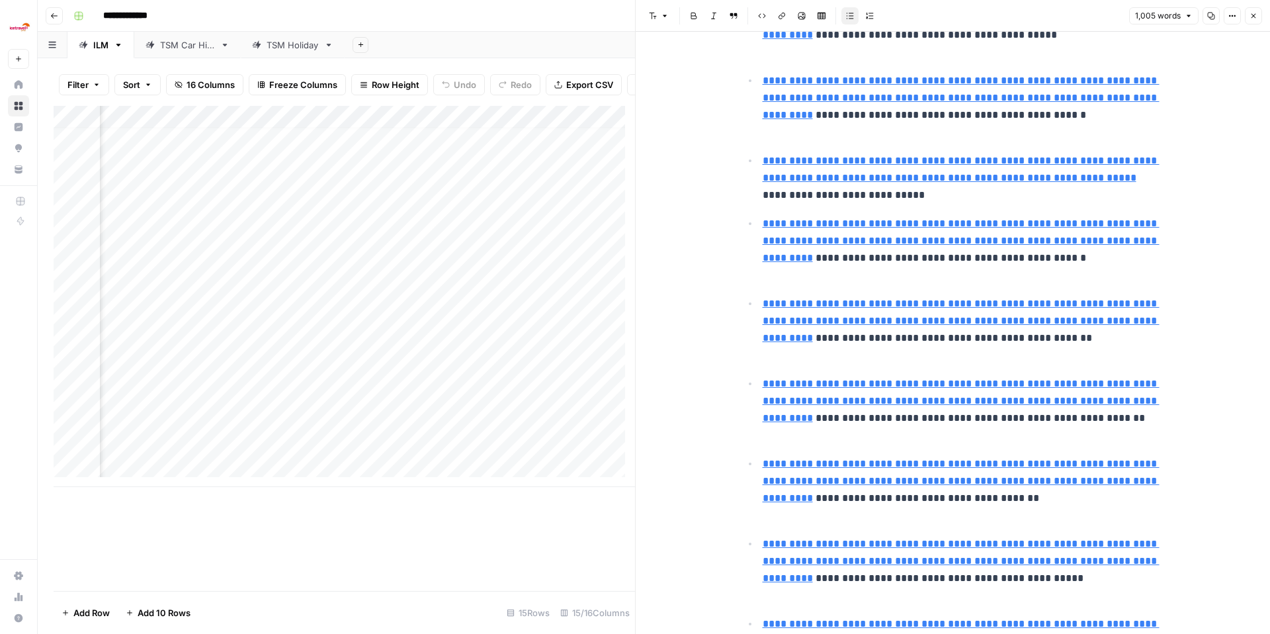
scroll to position [2519, 0]
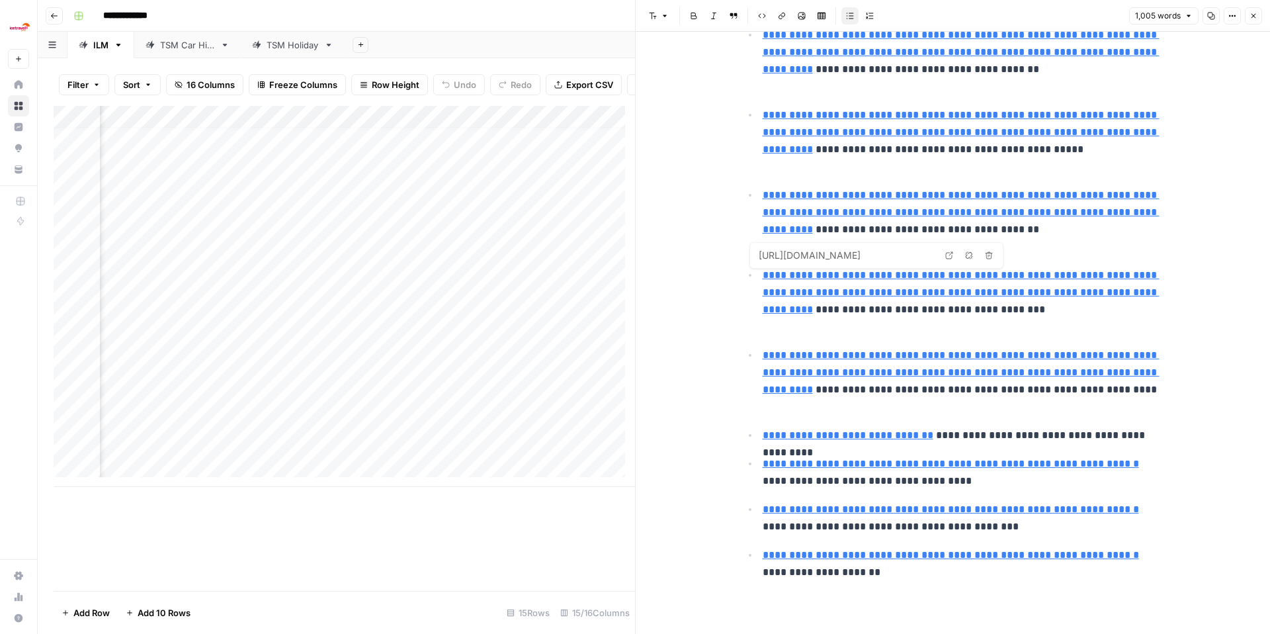
type input "[URL][DOMAIN_NAME]"
click at [1259, 15] on button "Close" at bounding box center [1253, 15] width 17 height 17
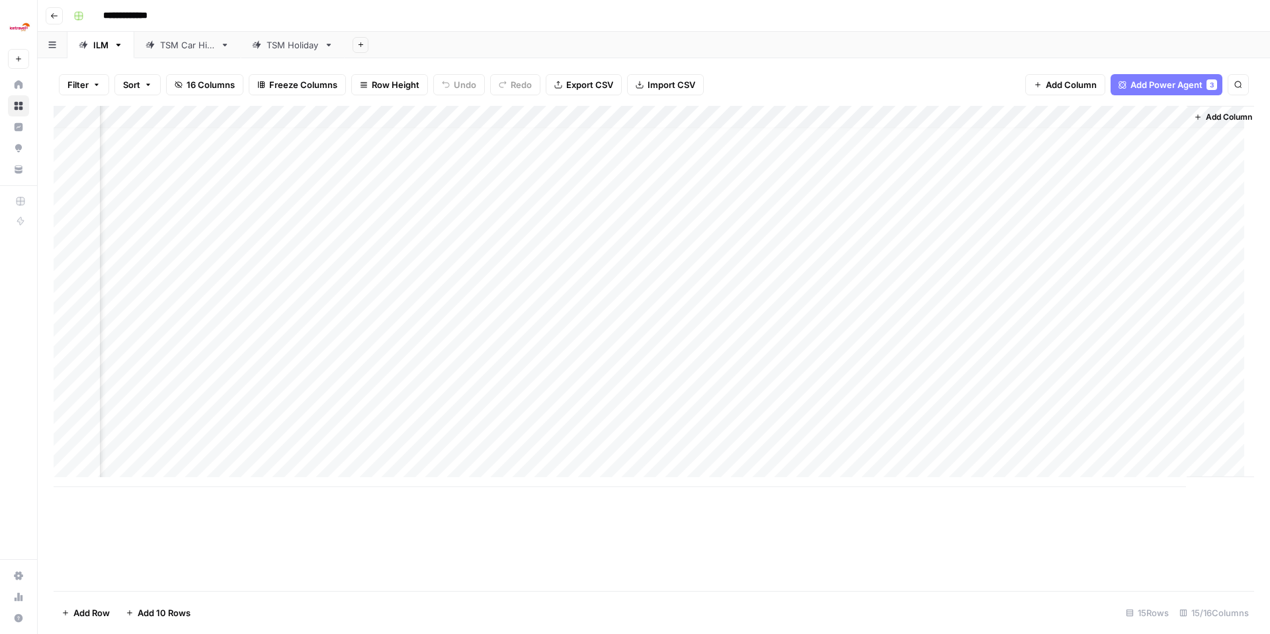
scroll to position [10, 912]
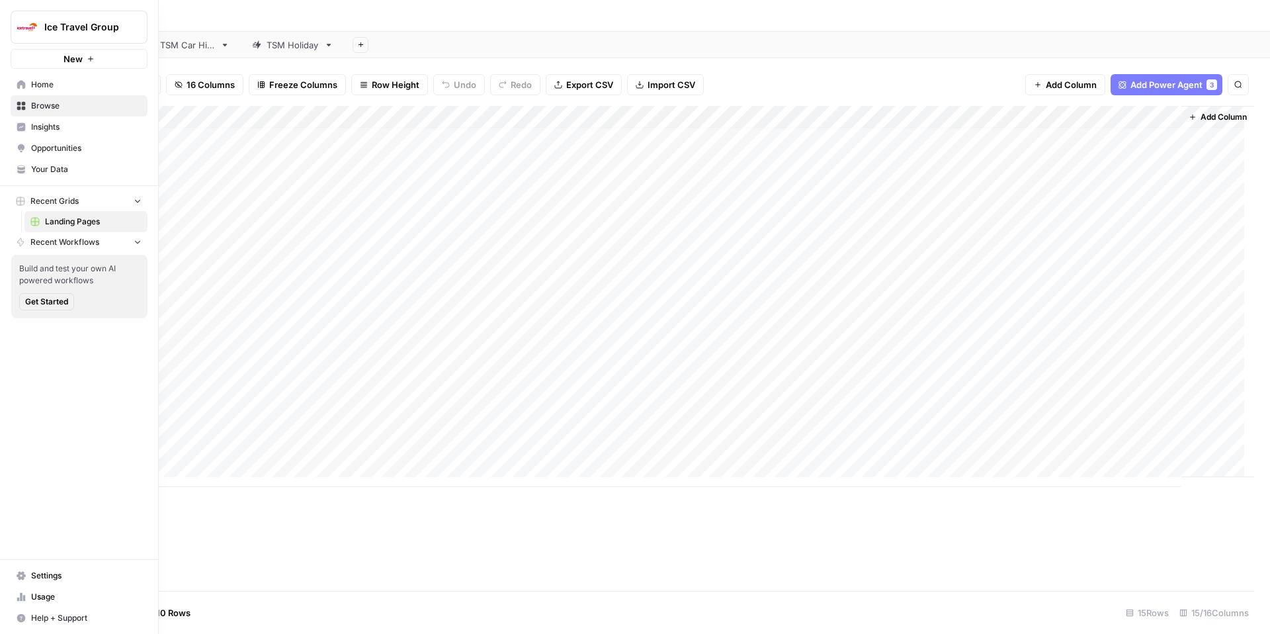
click at [87, 173] on span "Your Data" at bounding box center [86, 169] width 111 height 12
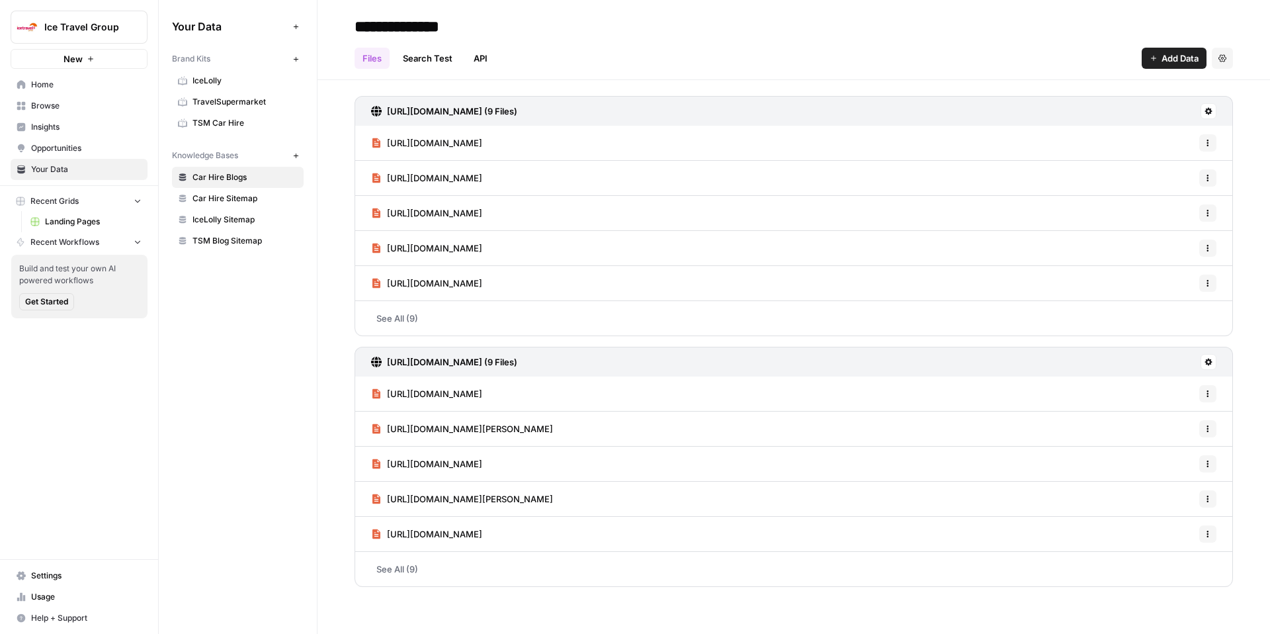
click at [484, 60] on link "API" at bounding box center [481, 58] width 30 height 21
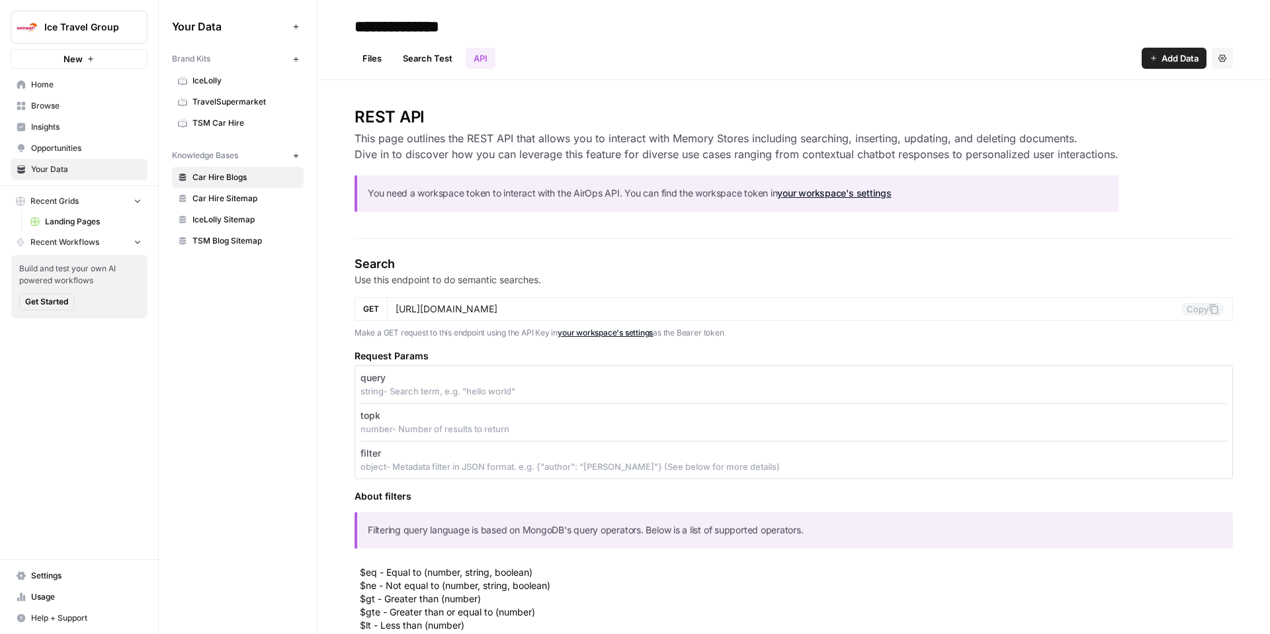
click at [77, 103] on span "Browse" at bounding box center [86, 106] width 111 height 12
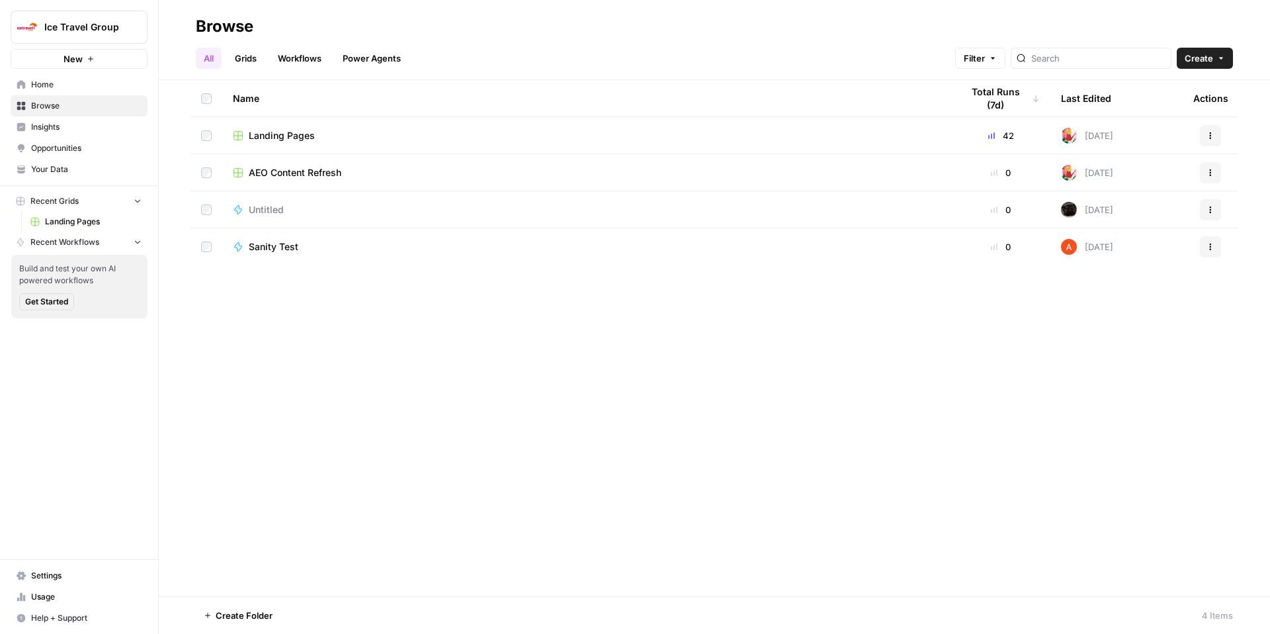
click at [308, 51] on link "Workflows" at bounding box center [300, 58] width 60 height 21
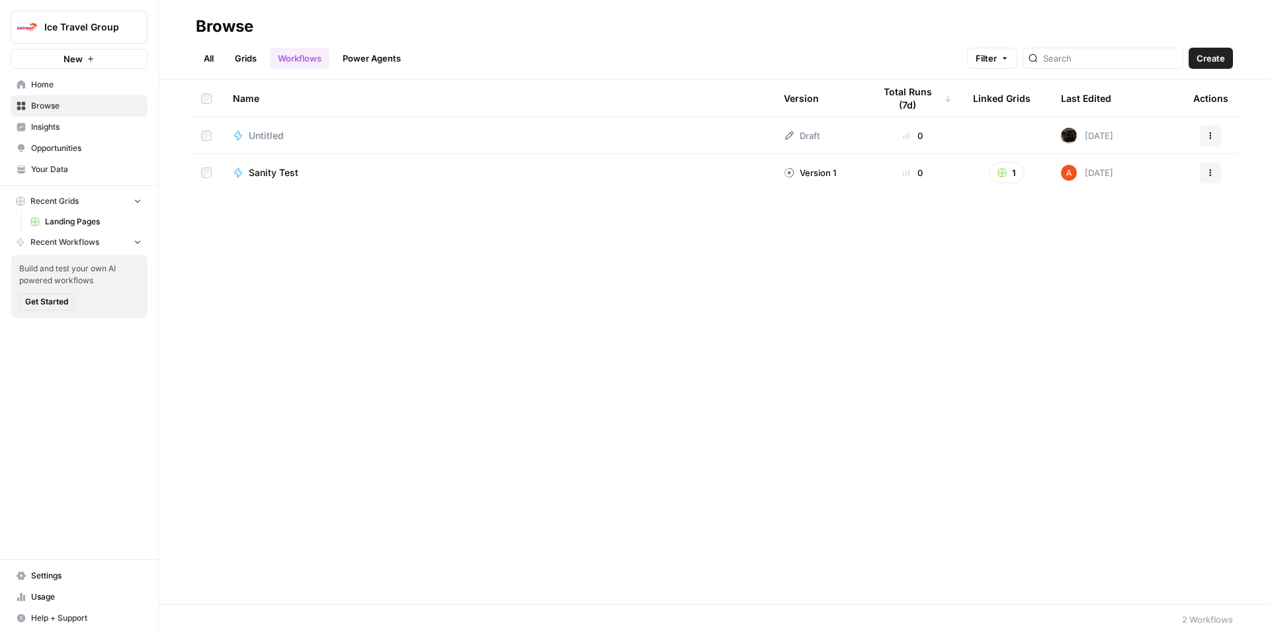
click at [380, 52] on link "Power Agents" at bounding box center [372, 58] width 74 height 21
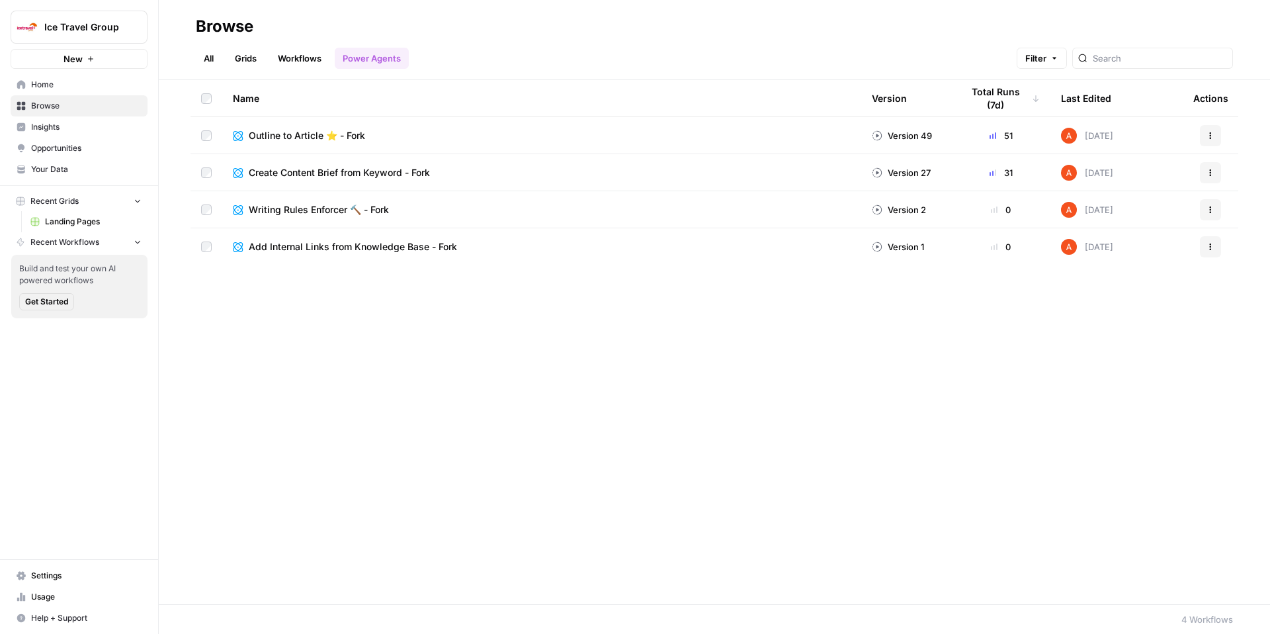
click at [195, 56] on header "Browse All Grids Workflows Power Agents Filter" at bounding box center [715, 40] width 1112 height 80
click at [213, 57] on link "All" at bounding box center [209, 58] width 26 height 21
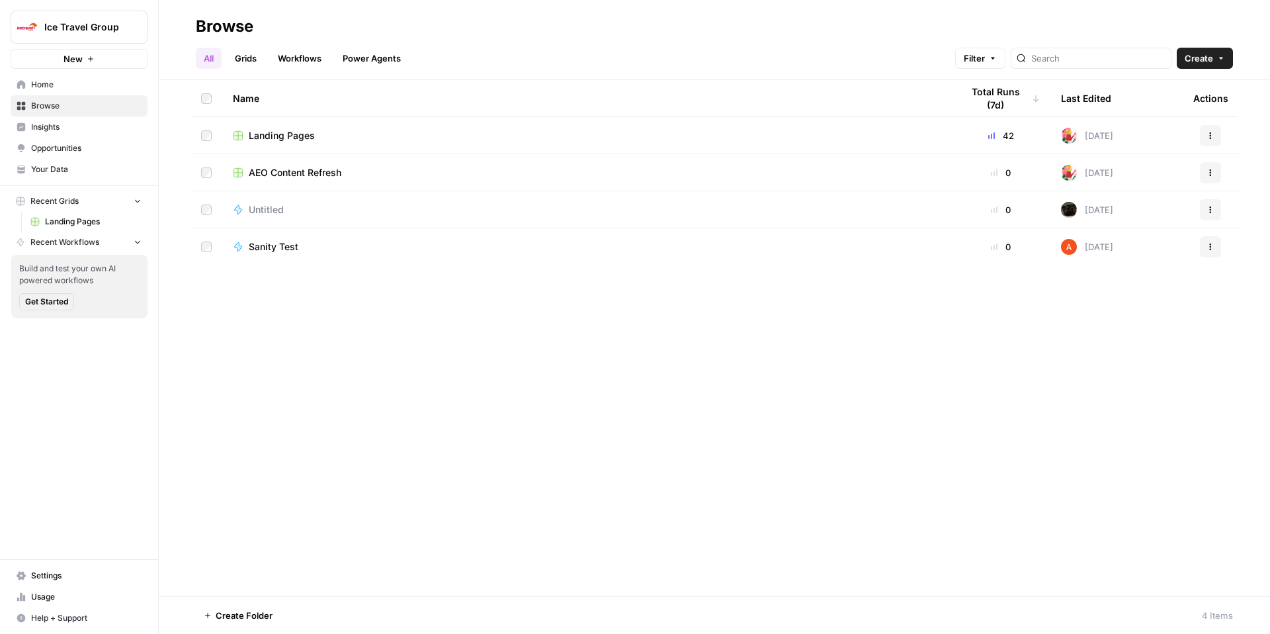
click at [274, 133] on span "Landing Pages" at bounding box center [282, 135] width 66 height 13
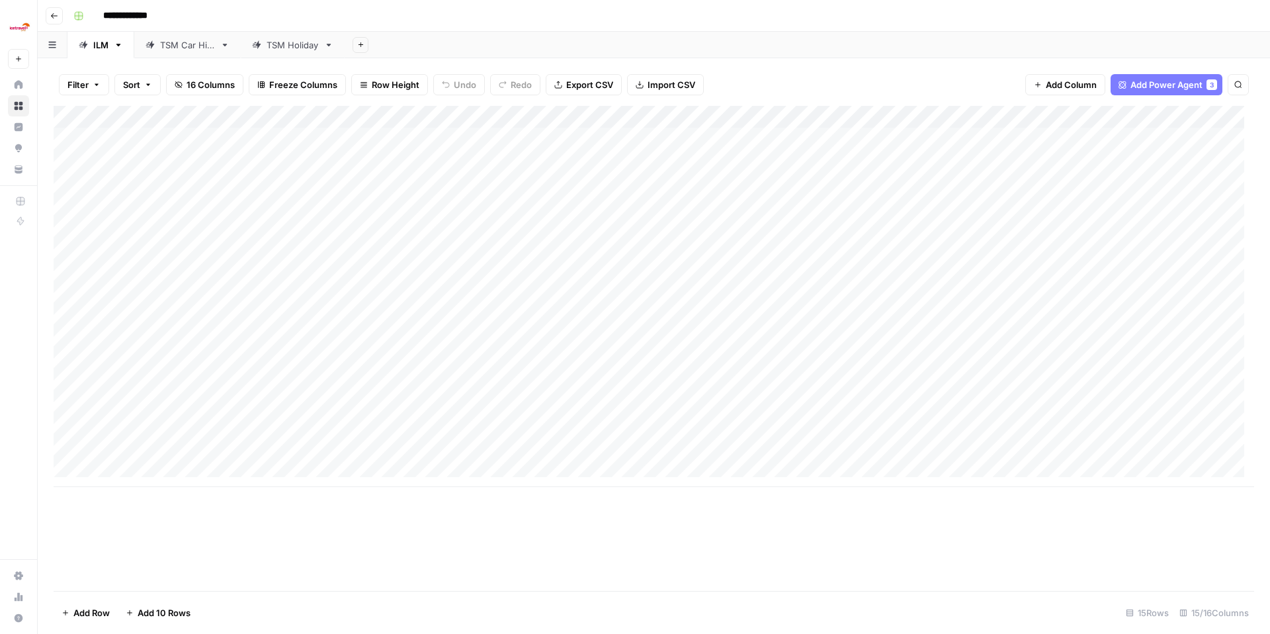
click at [509, 118] on div "Add Column" at bounding box center [654, 296] width 1201 height 381
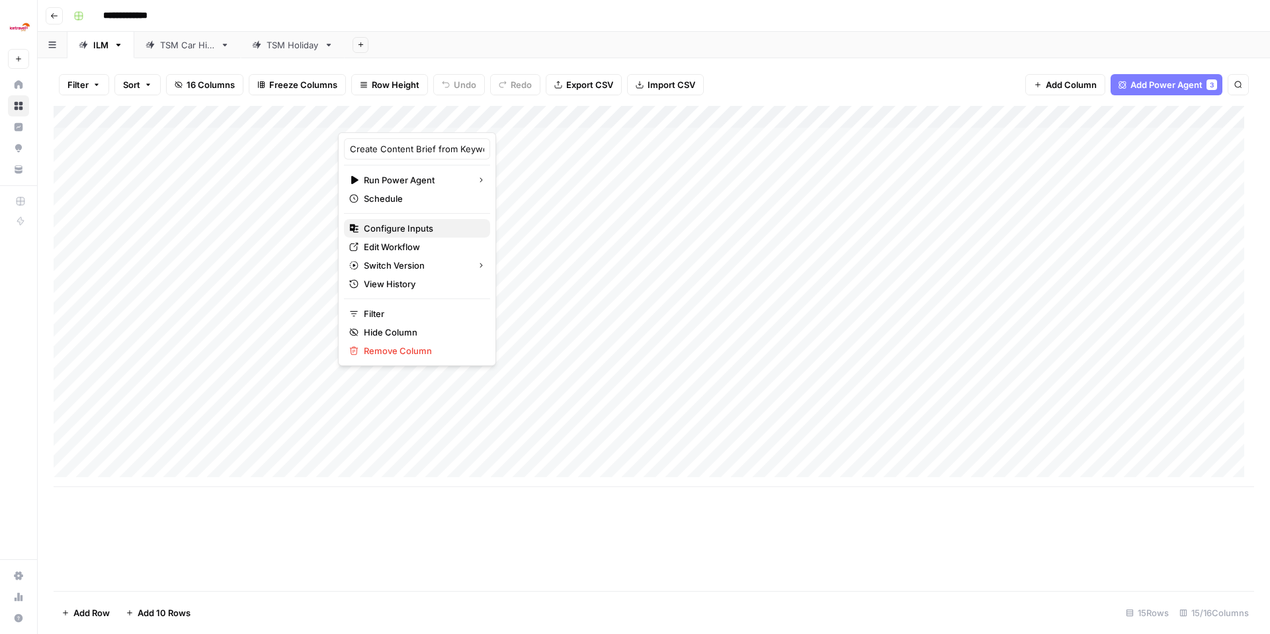
click at [418, 228] on span "Configure Inputs" at bounding box center [422, 228] width 116 height 13
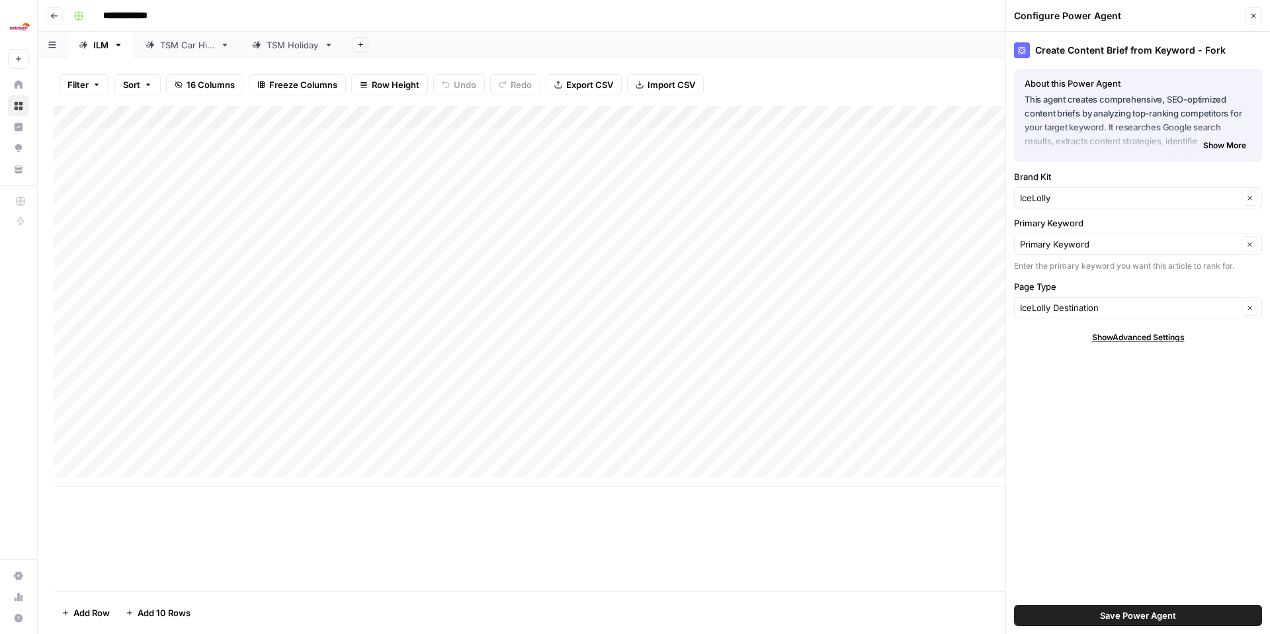
click at [506, 116] on div "Add Column" at bounding box center [654, 296] width 1201 height 381
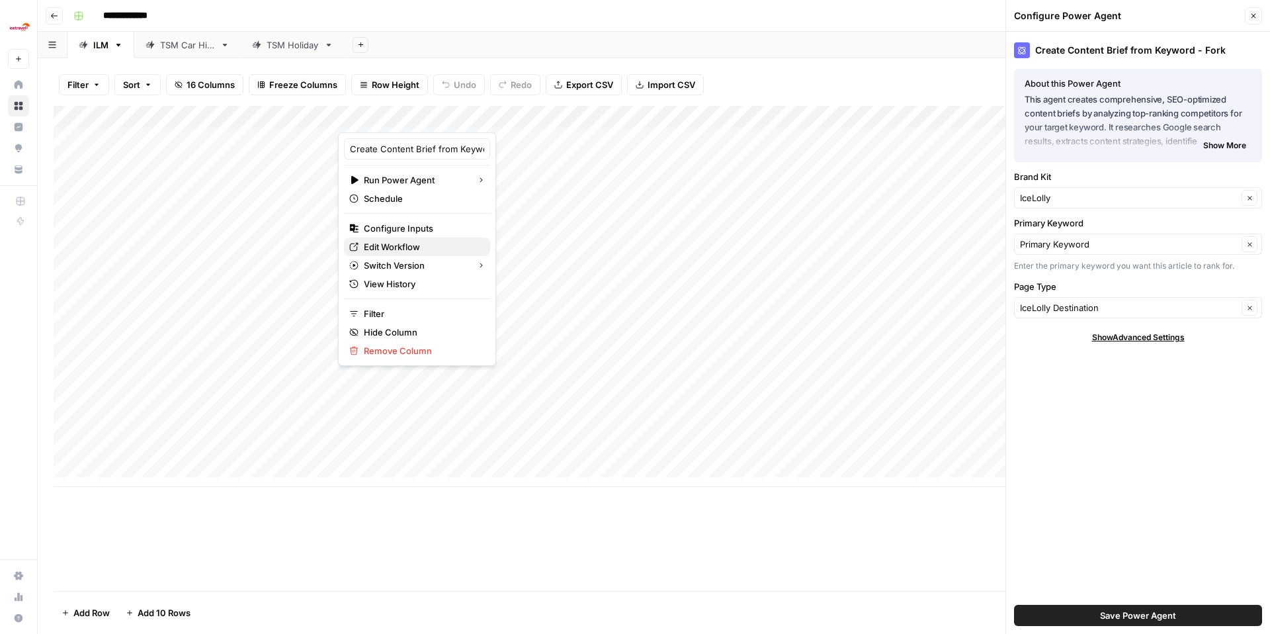
click at [410, 249] on span "Edit Workflow" at bounding box center [422, 246] width 116 height 13
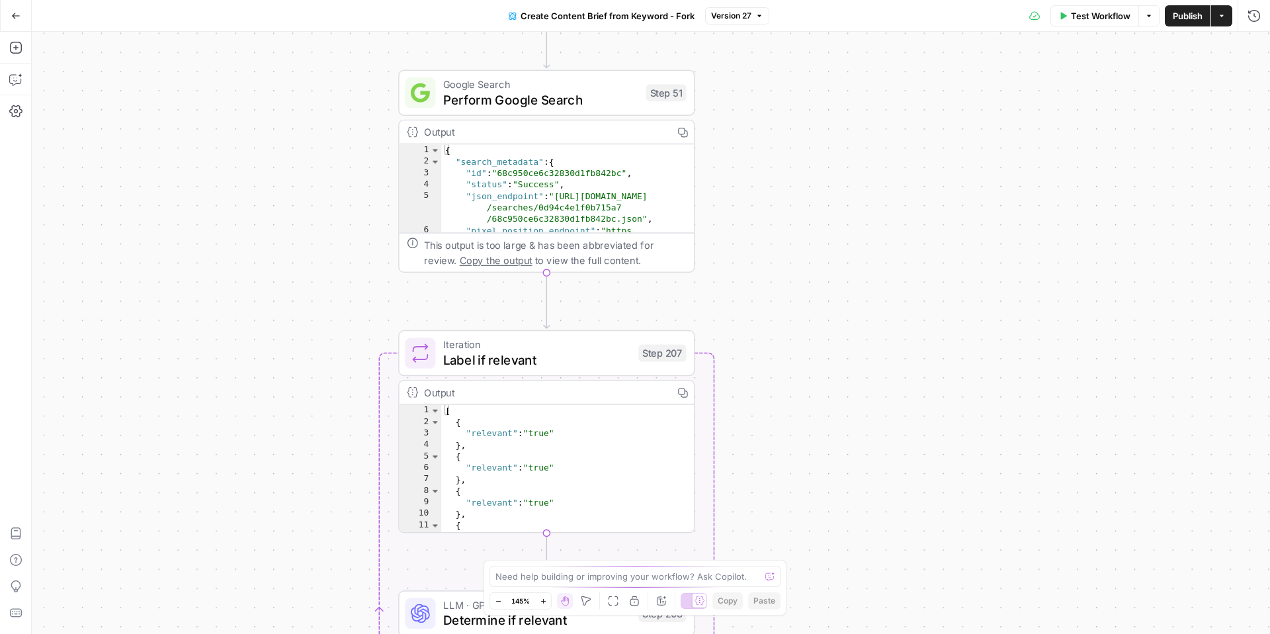
drag, startPoint x: 674, startPoint y: 206, endPoint x: 816, endPoint y: 186, distance: 143.6
click at [816, 186] on div "true false Workflow Set Inputs Inputs Google Search Perform Google Search Step …" at bounding box center [651, 333] width 1239 height 602
